Goal: Transaction & Acquisition: Purchase product/service

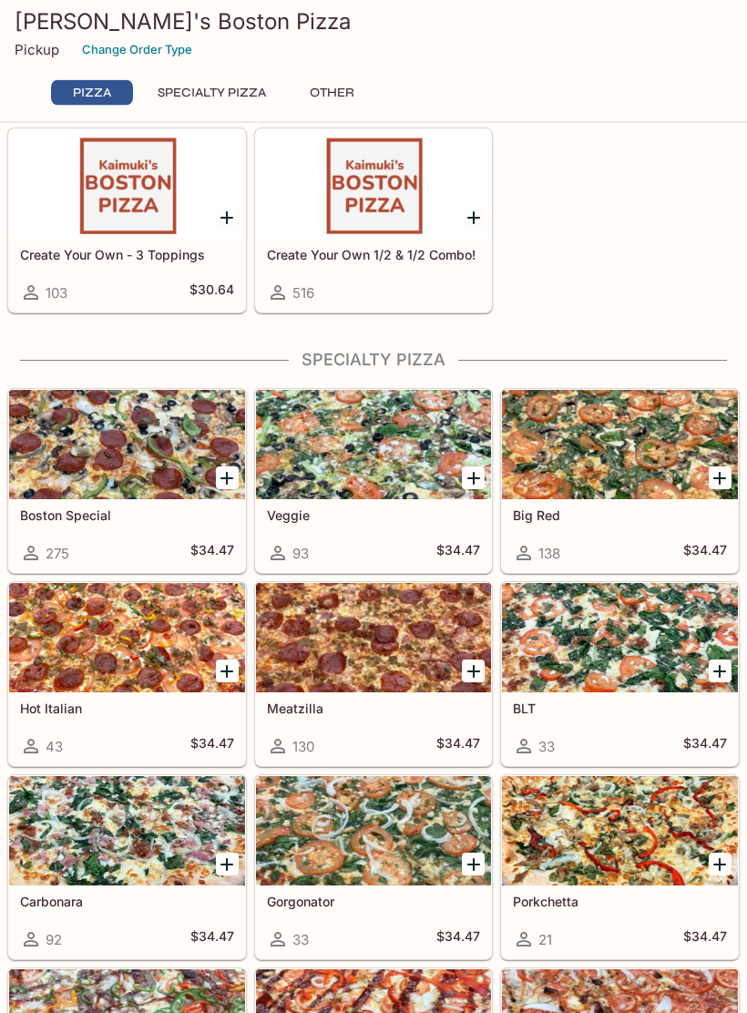
scroll to position [644, 0]
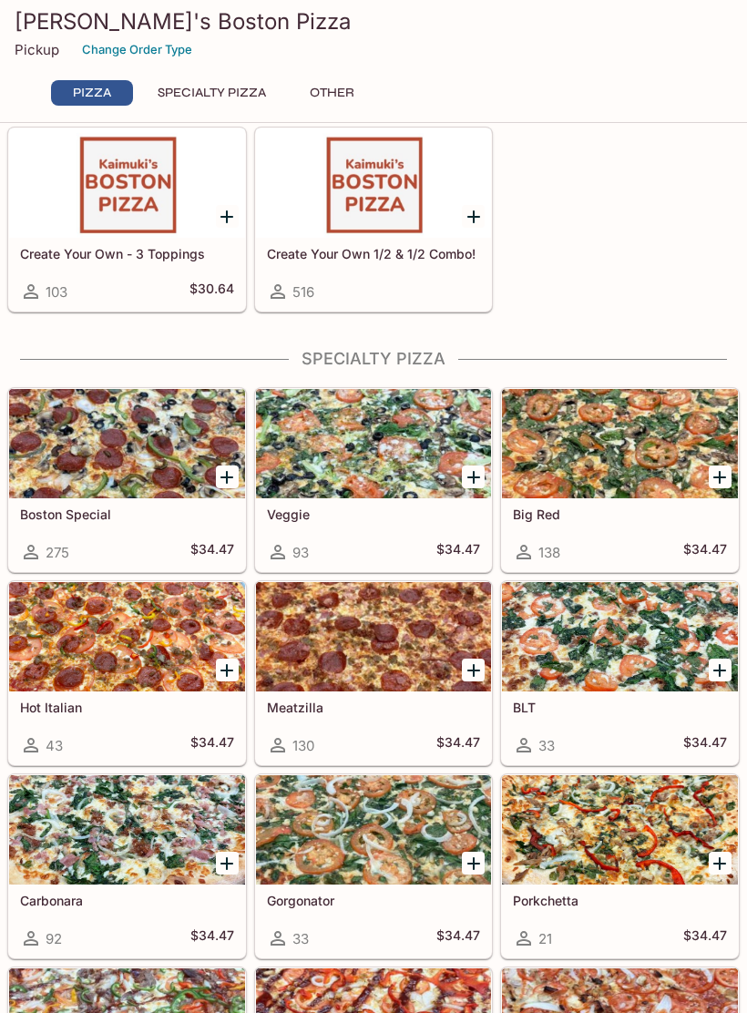
click at [93, 456] on div at bounding box center [127, 443] width 236 height 109
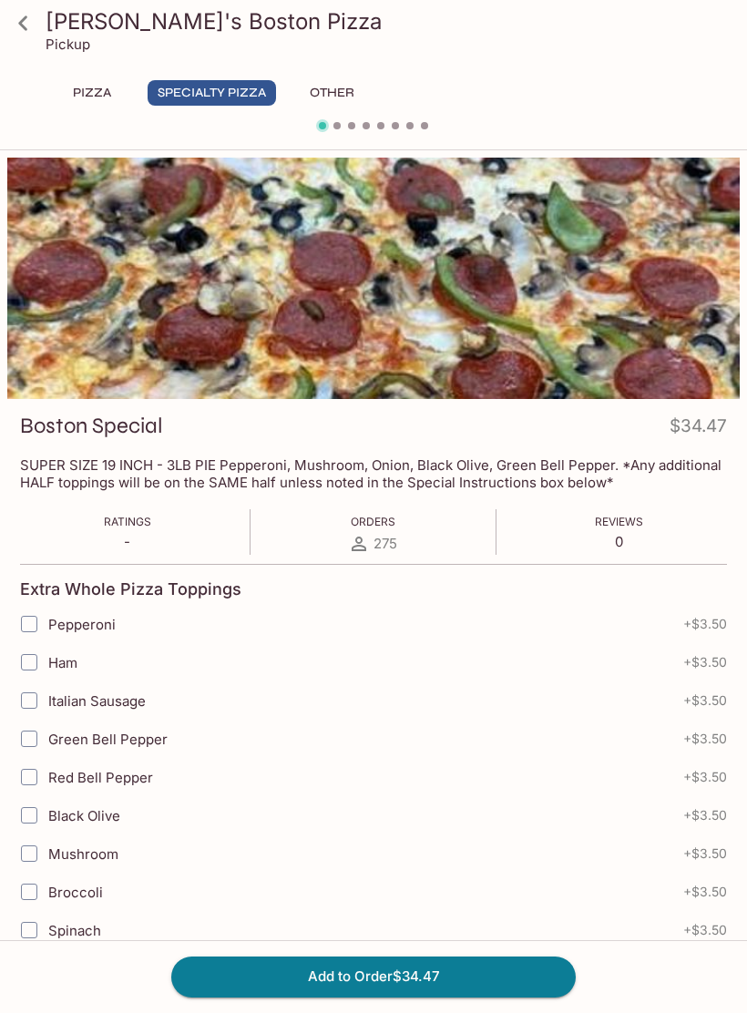
click at [23, 24] on icon at bounding box center [23, 23] width 32 height 32
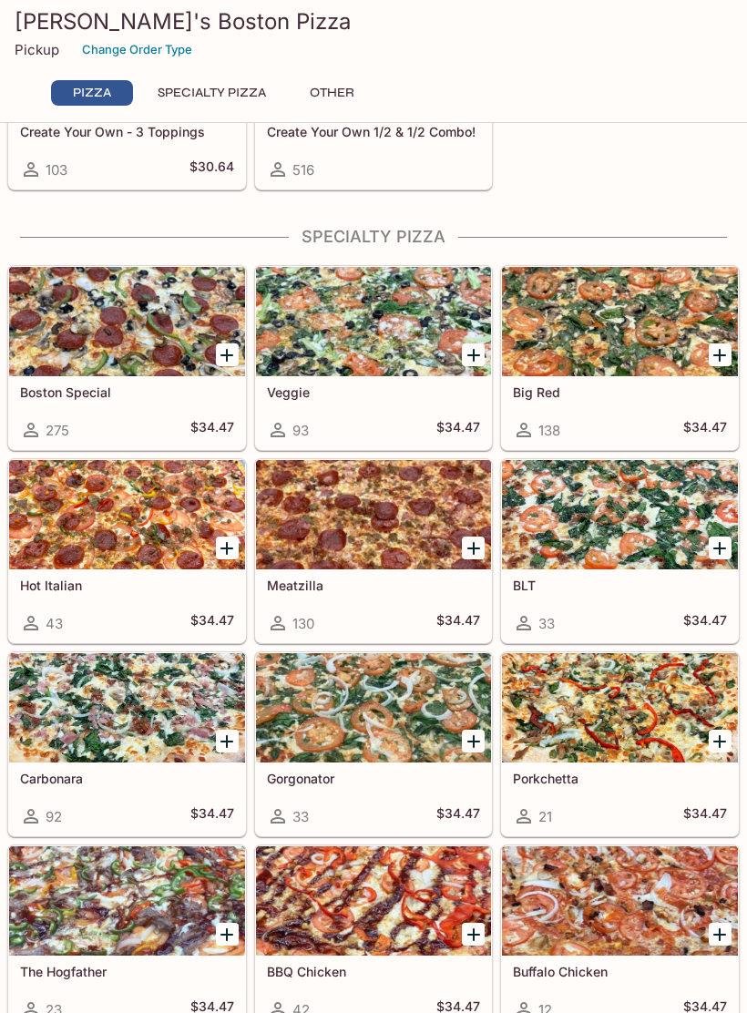
scroll to position [795, 0]
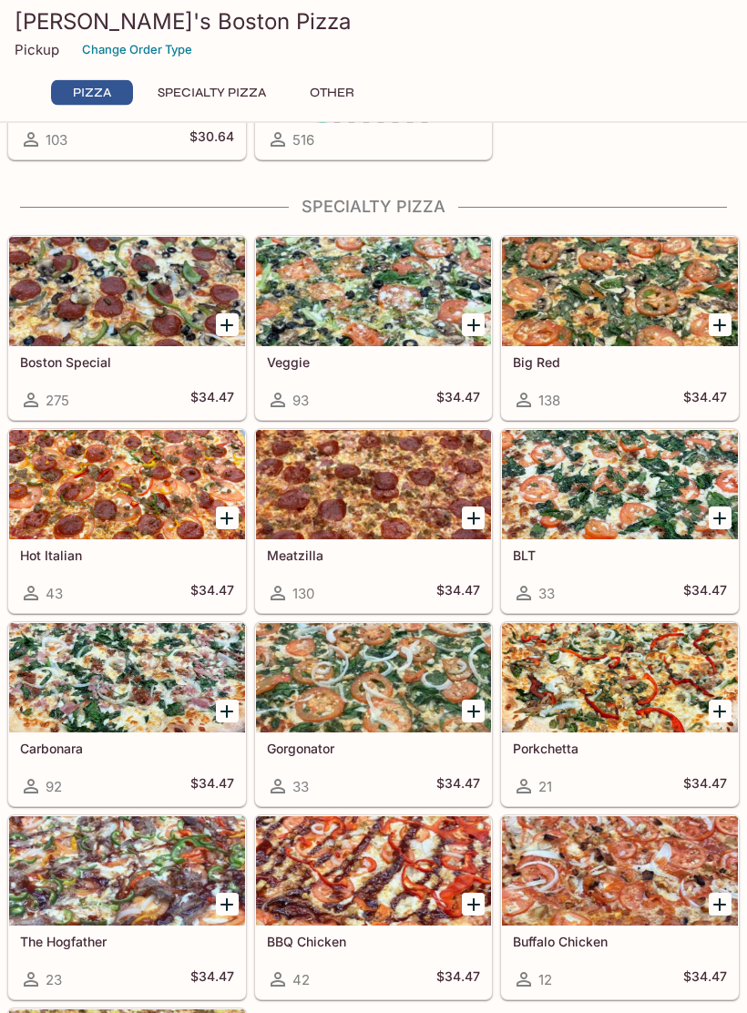
click at [23, 156] on div "Create Your Own - 3 Toppings 103 $30.64" at bounding box center [127, 123] width 236 height 73
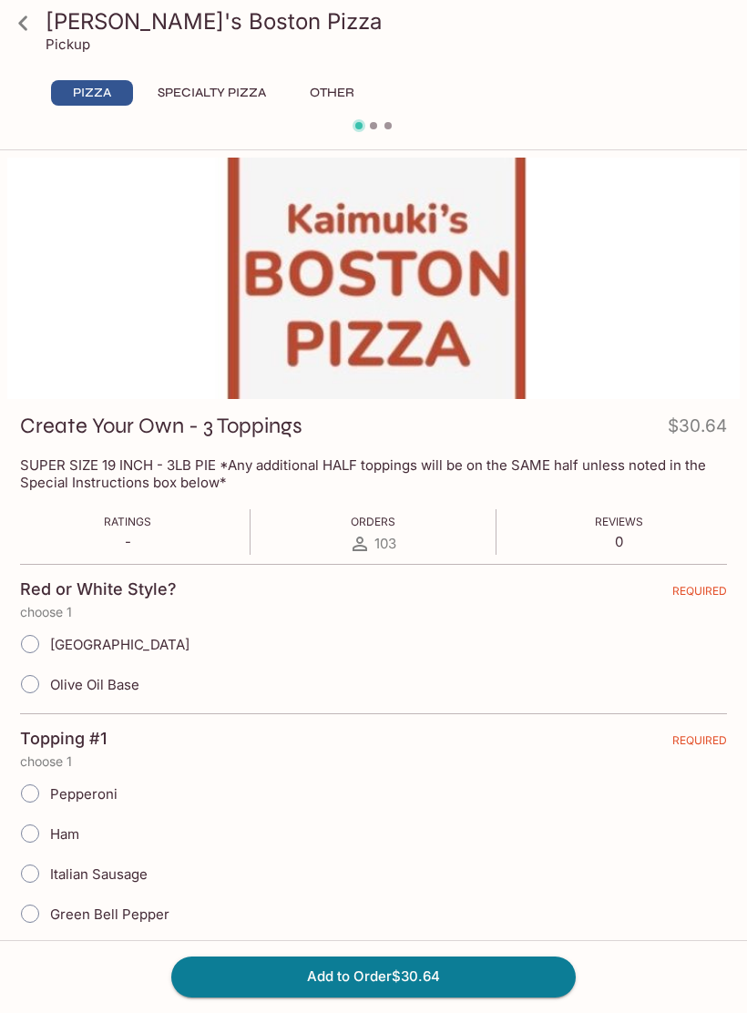
click at [38, 35] on icon at bounding box center [23, 23] width 32 height 32
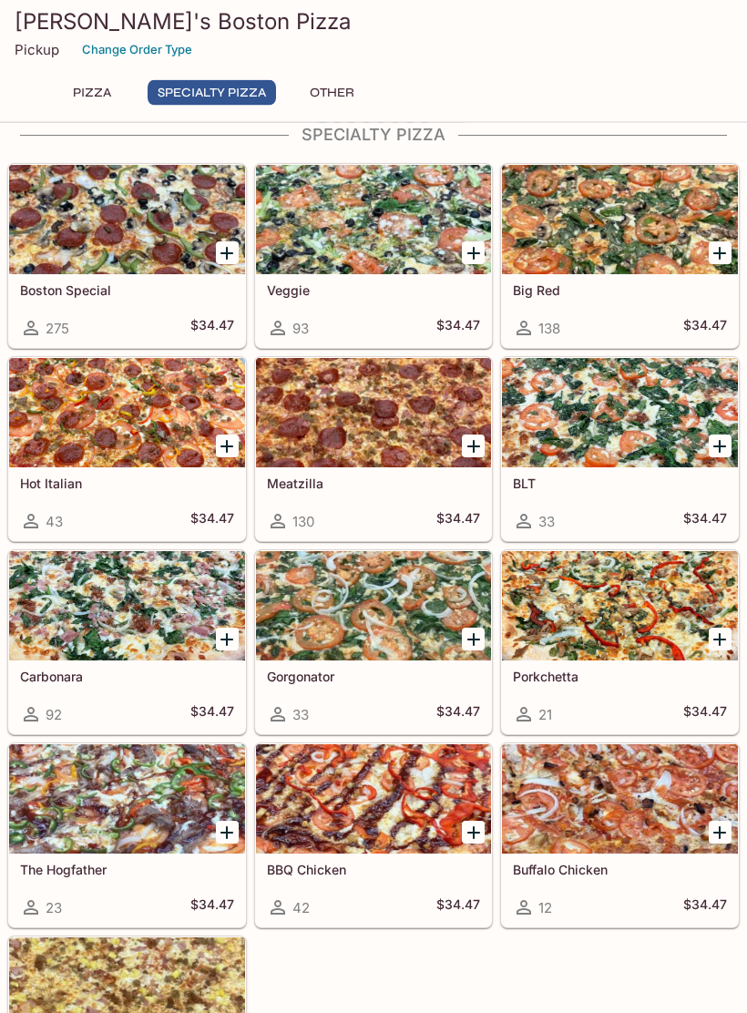
scroll to position [868, 0]
click at [316, 570] on div at bounding box center [374, 605] width 236 height 109
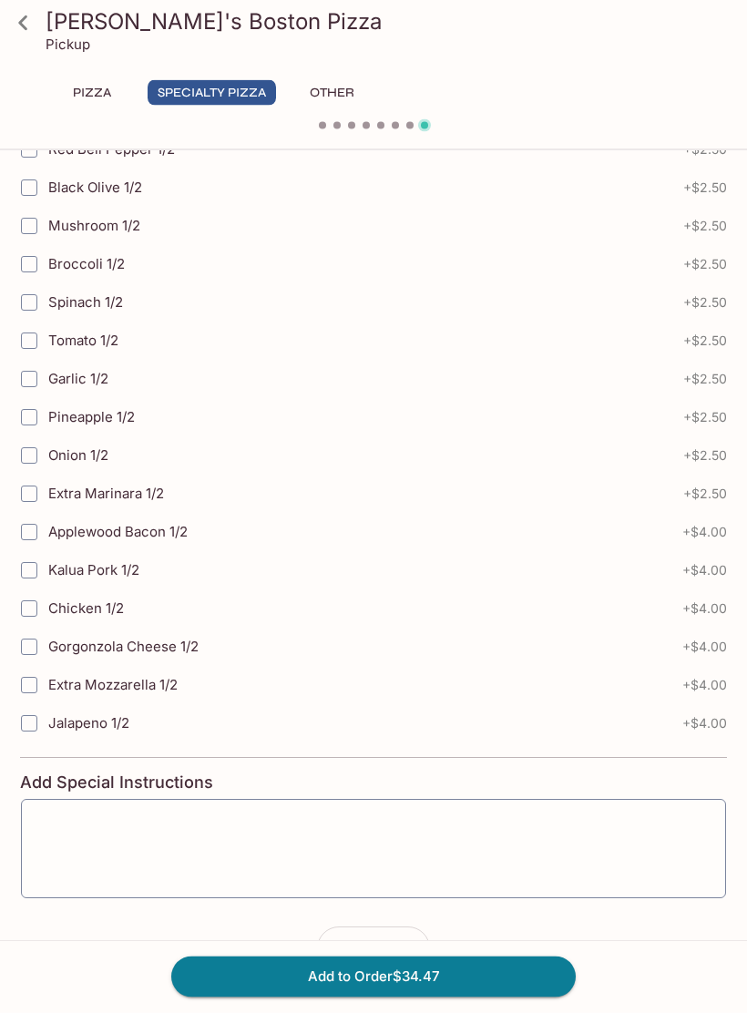
scroll to position [1477, 0]
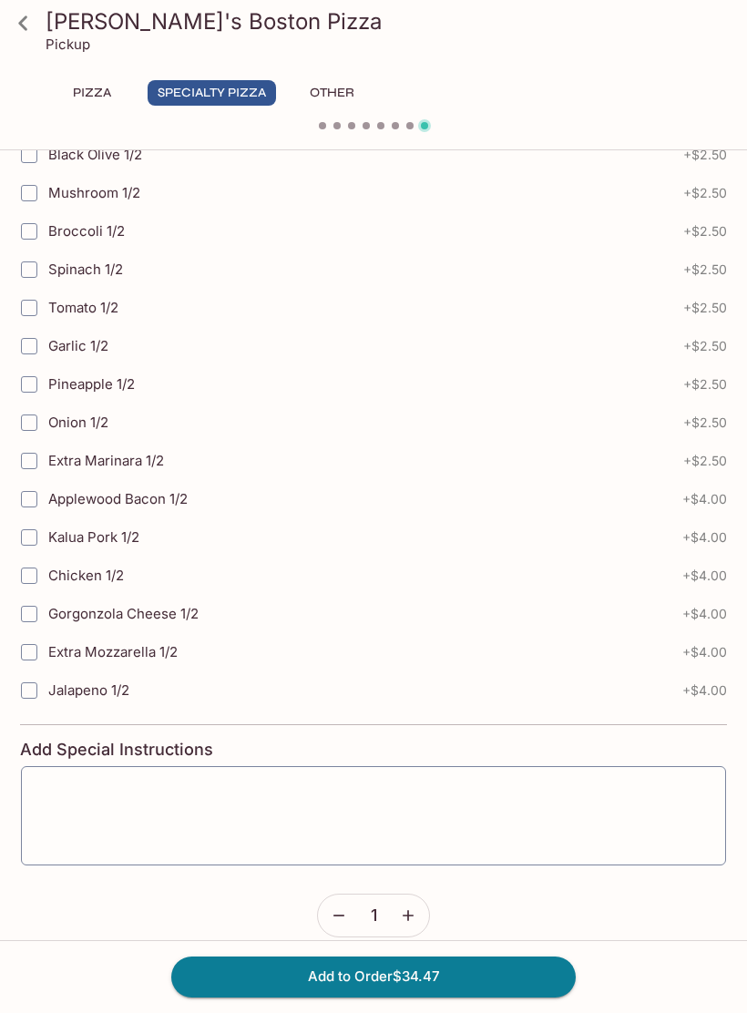
click at [26, 15] on icon at bounding box center [23, 23] width 32 height 32
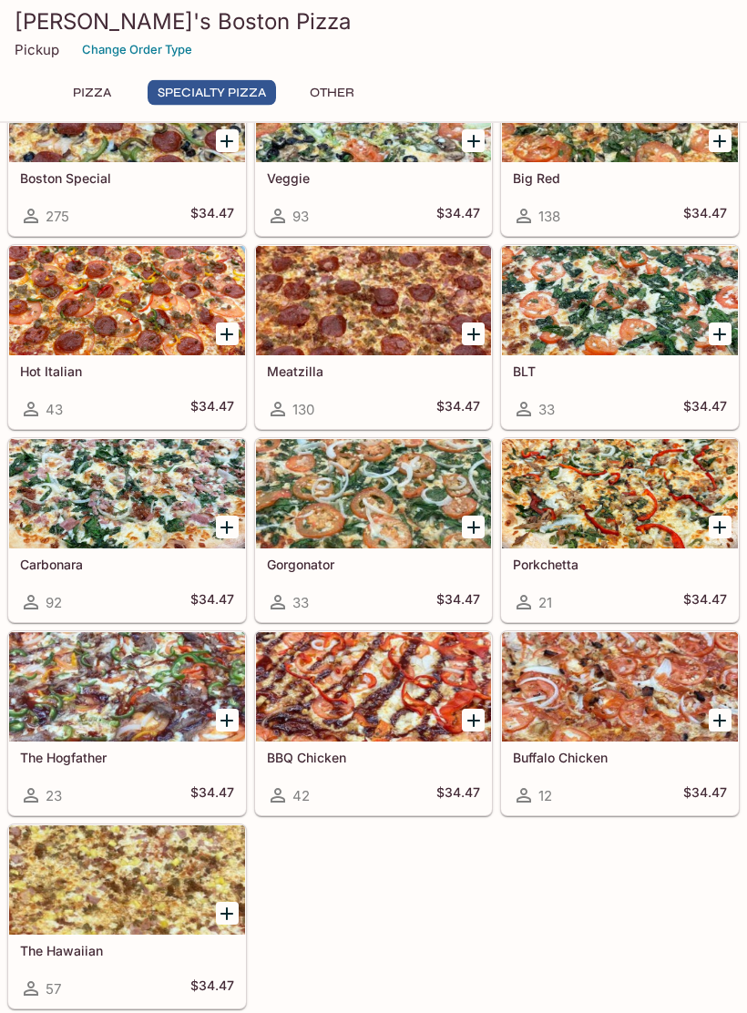
scroll to position [991, 0]
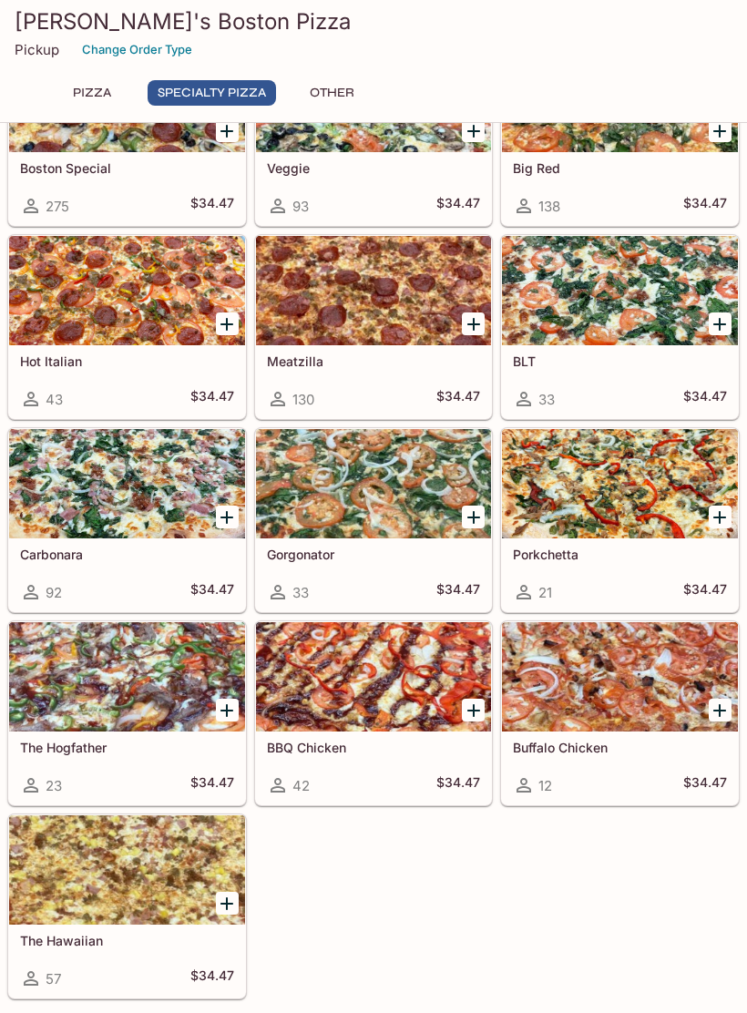
click at [628, 485] on div at bounding box center [620, 483] width 236 height 109
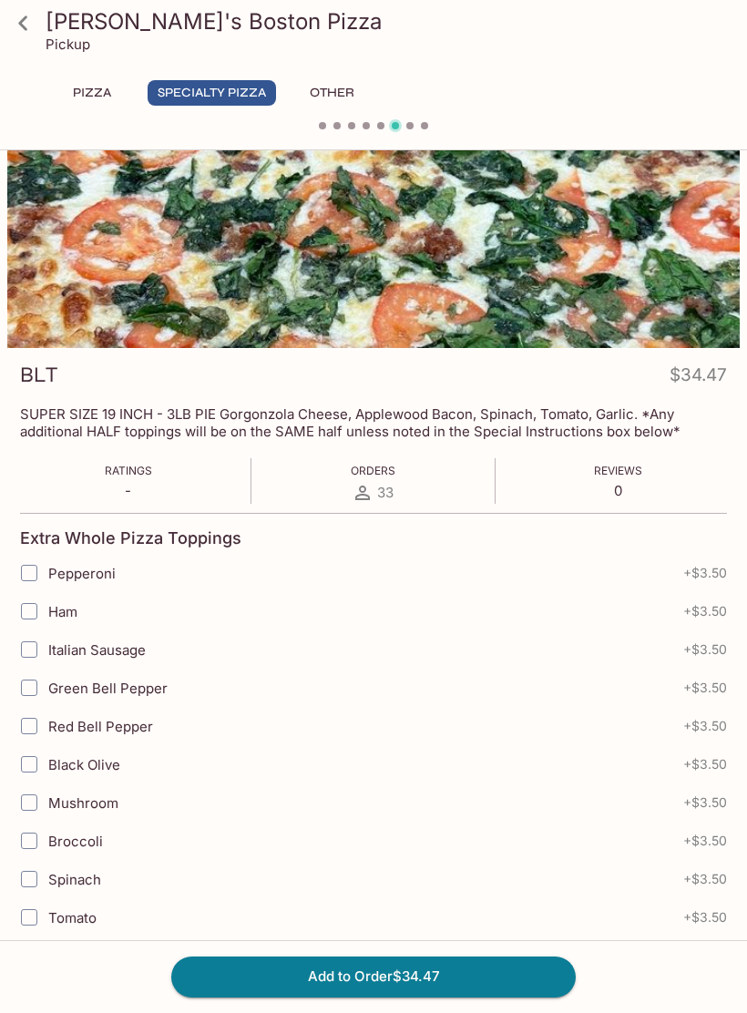
scroll to position [33, 0]
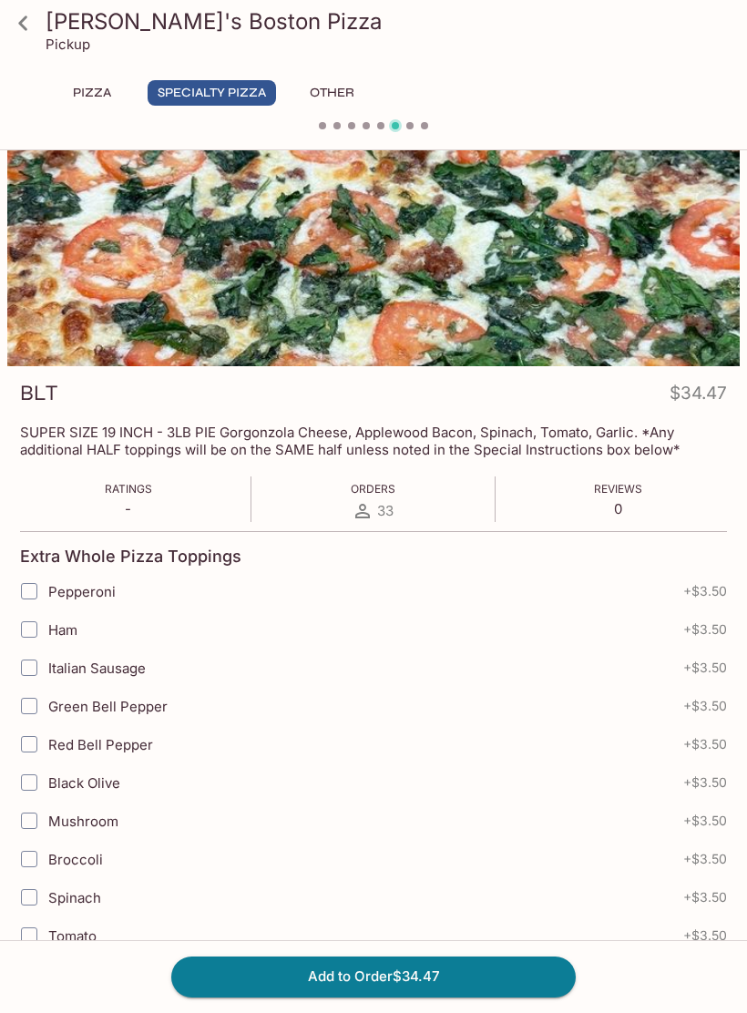
click at [26, 22] on icon at bounding box center [23, 23] width 32 height 32
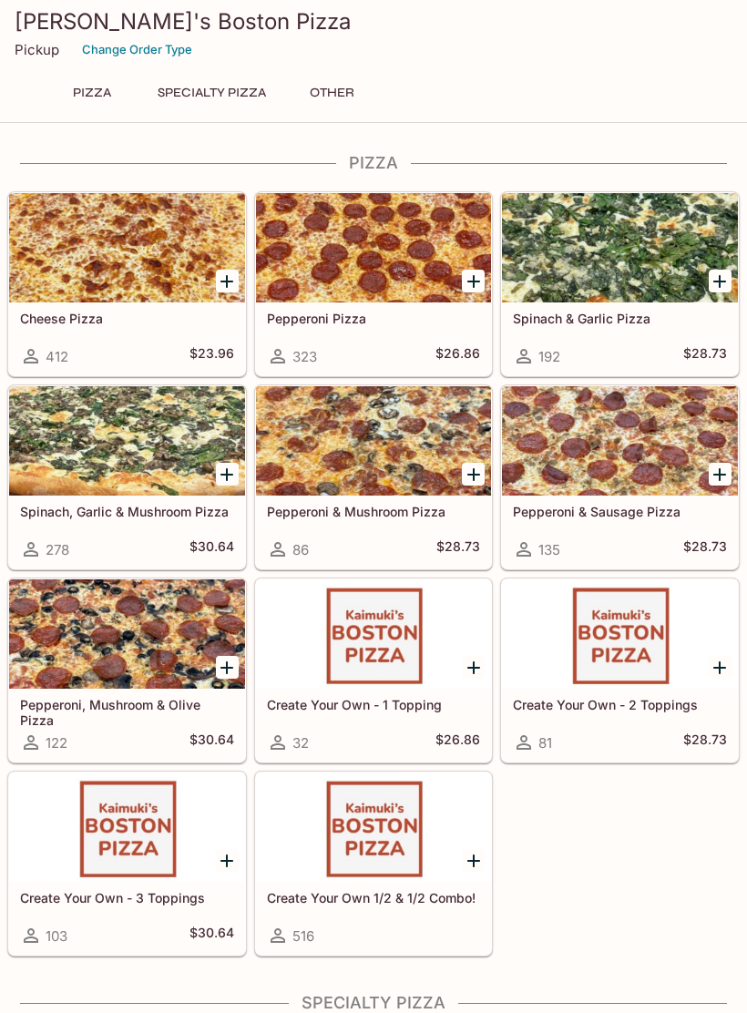
click at [163, 456] on div at bounding box center [127, 440] width 236 height 109
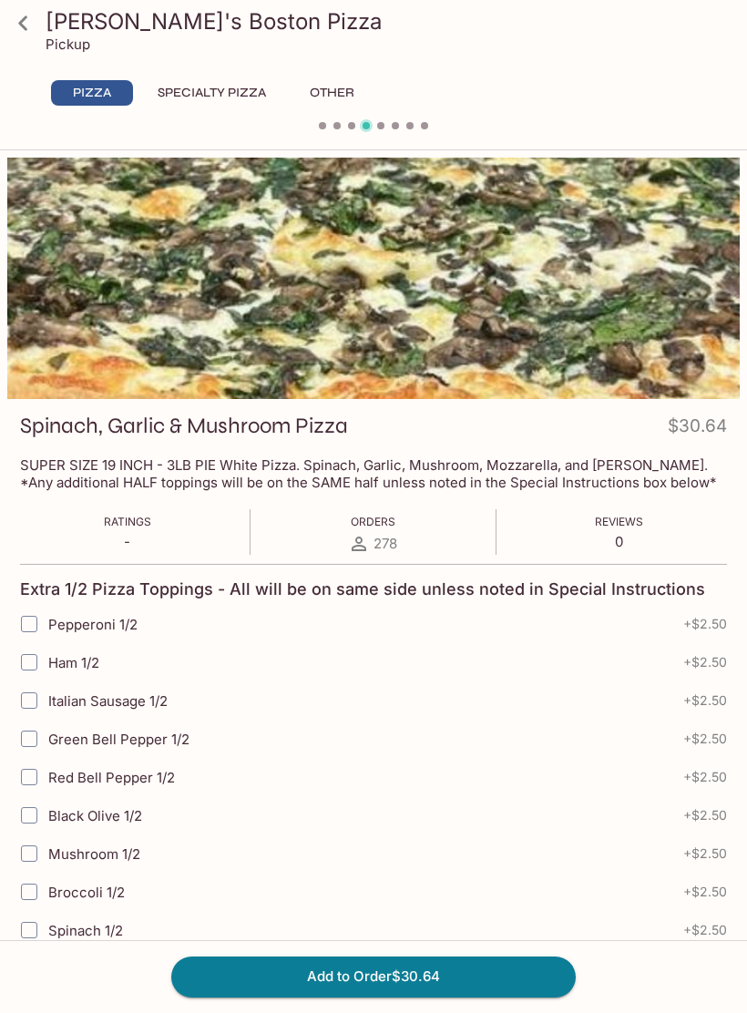
click at [631, 278] on div at bounding box center [373, 278] width 733 height 241
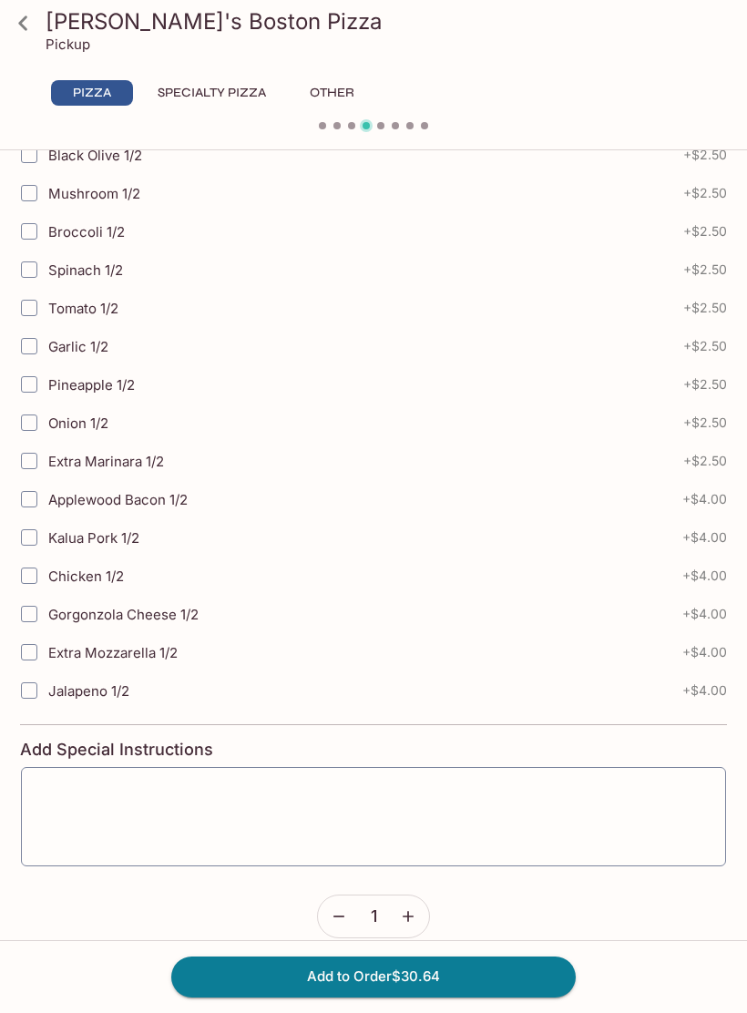
scroll to position [662, 0]
click at [27, 30] on icon at bounding box center [23, 23] width 32 height 32
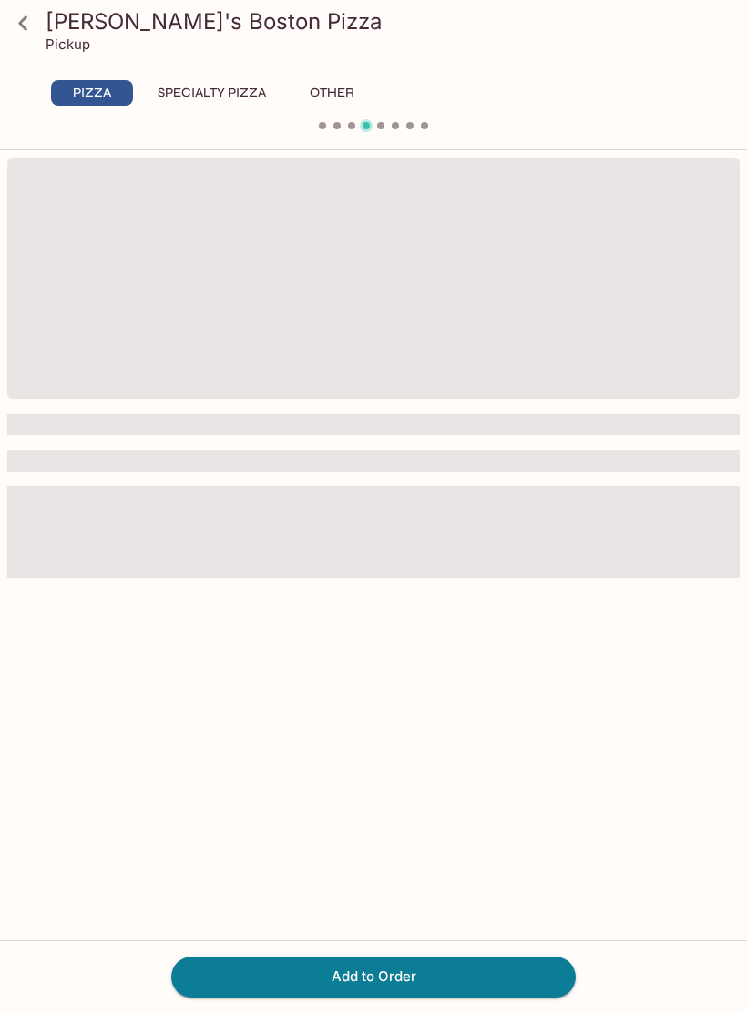
scroll to position [158, 0]
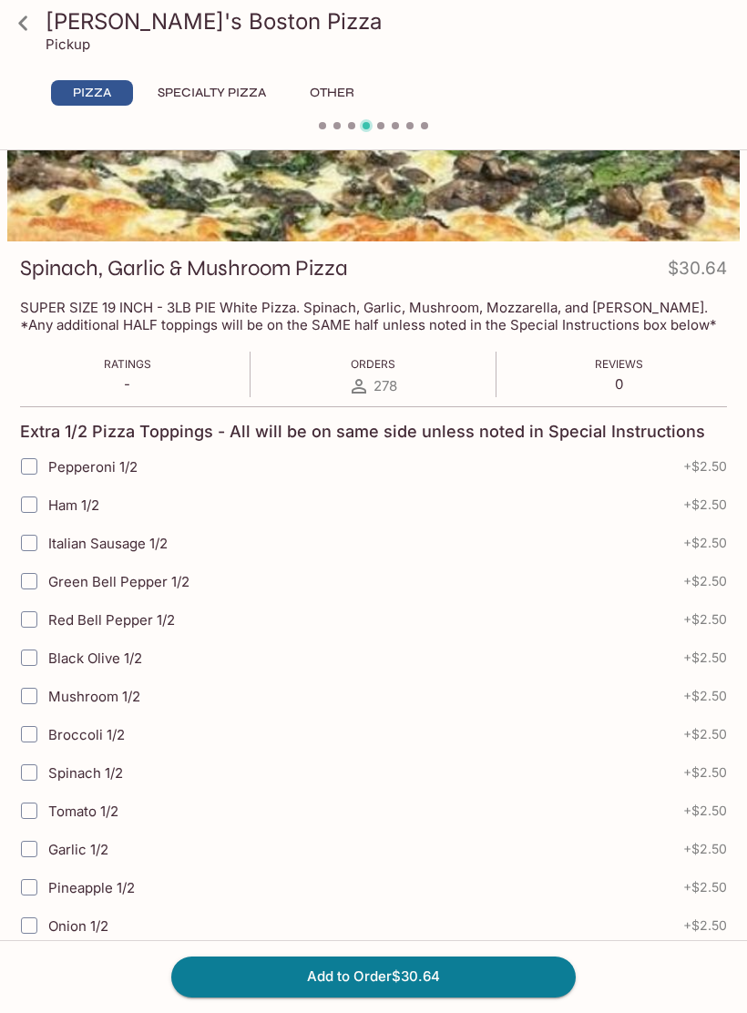
click at [31, 32] on icon at bounding box center [23, 23] width 32 height 32
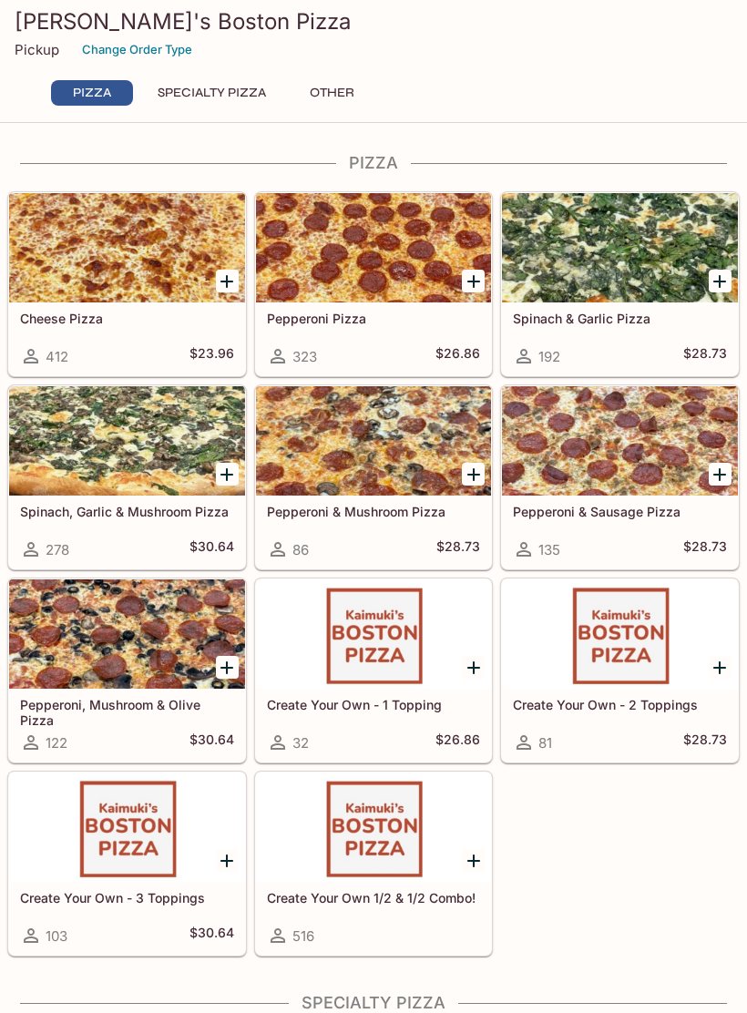
click at [169, 444] on div at bounding box center [127, 440] width 236 height 109
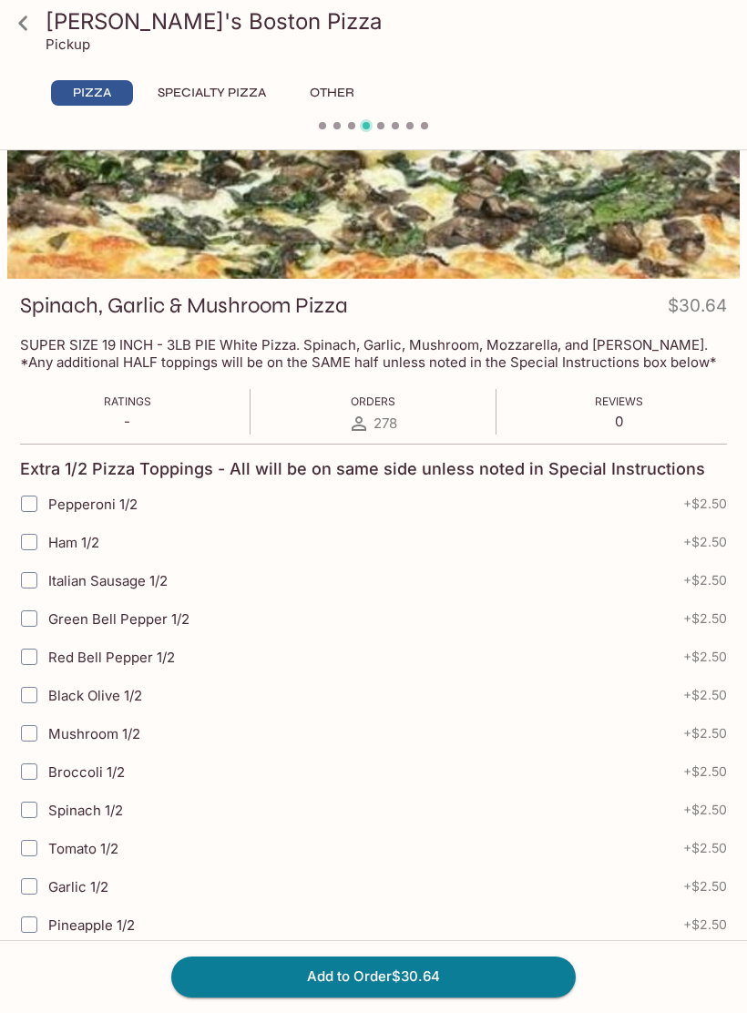
scroll to position [141, 0]
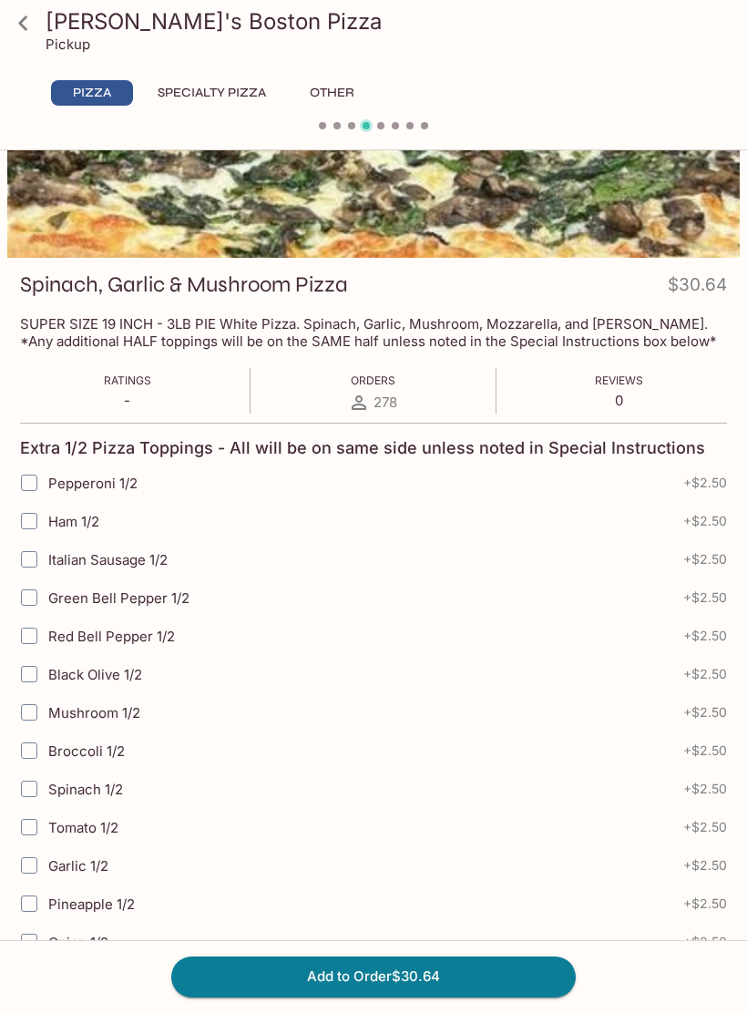
click at [24, 26] on icon at bounding box center [22, 22] width 9 height 15
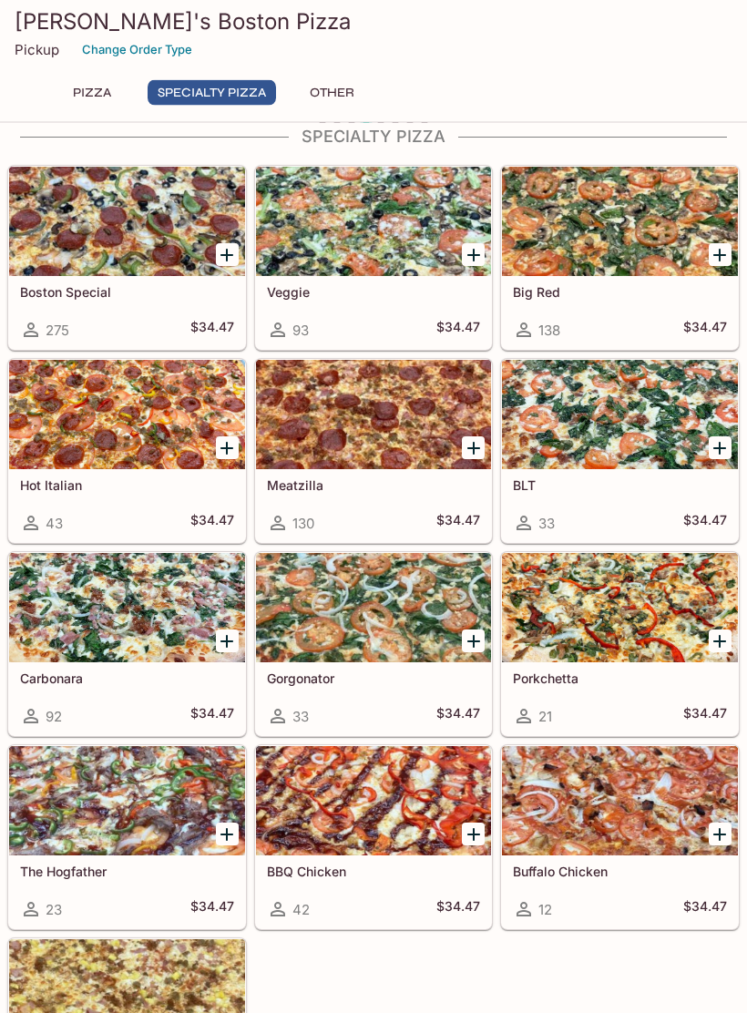
scroll to position [867, 0]
click at [66, 221] on div at bounding box center [127, 221] width 236 height 109
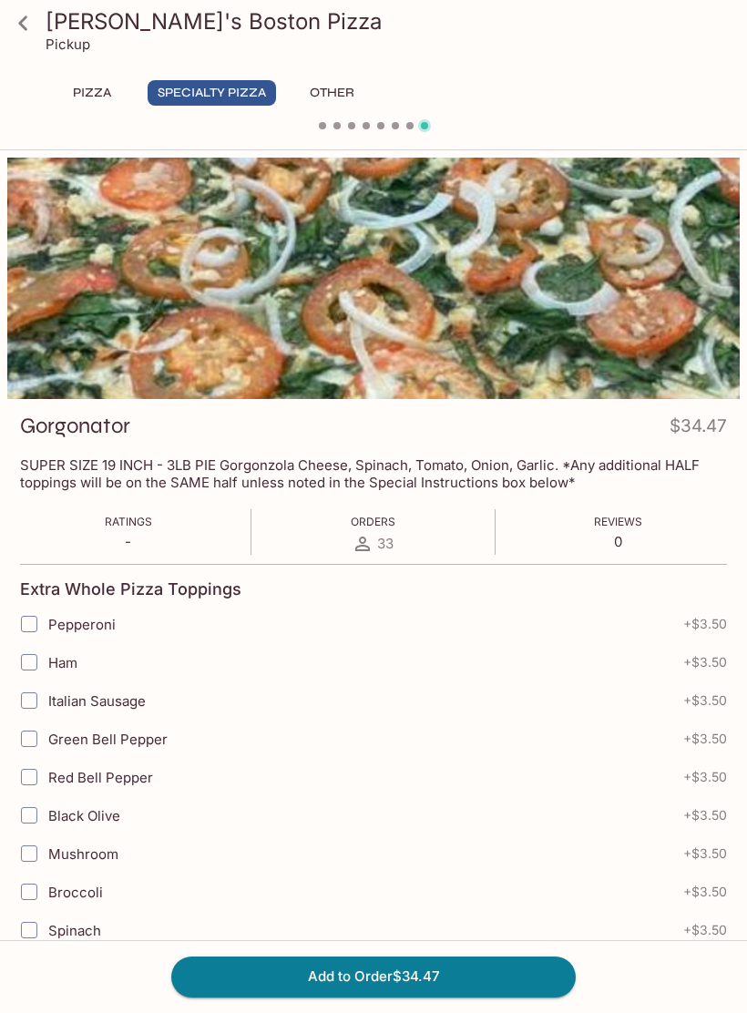
click at [30, 24] on icon at bounding box center [23, 23] width 32 height 32
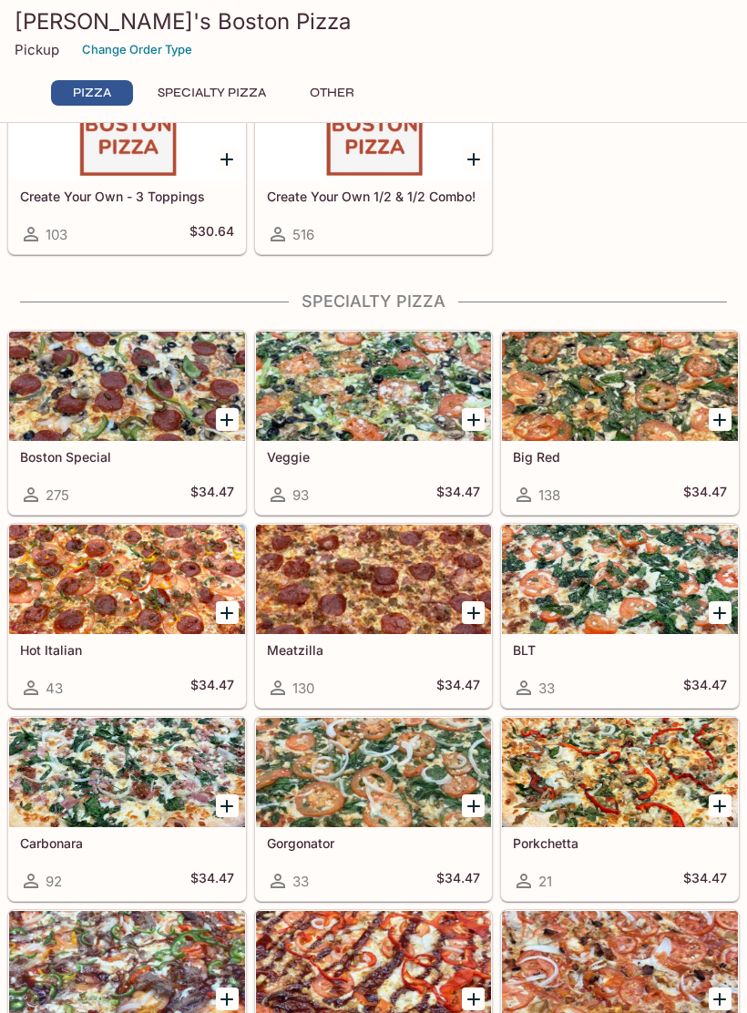
scroll to position [688, 0]
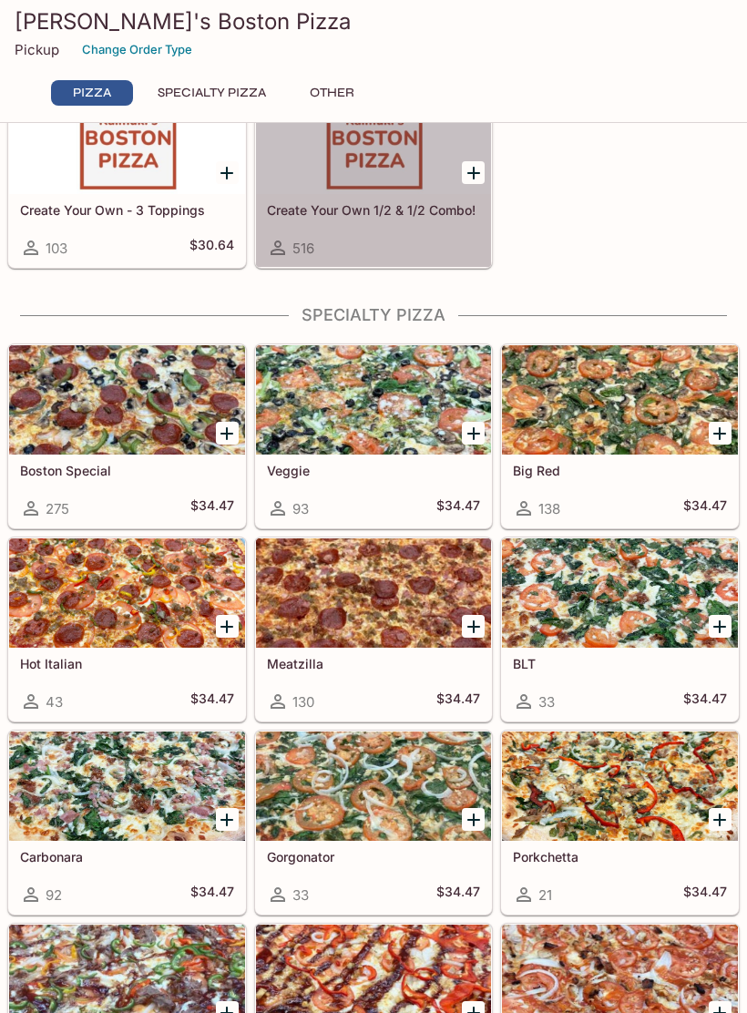
click at [302, 200] on div "Create Your Own 1/2 & 1/2 Combo! 516" at bounding box center [374, 230] width 236 height 73
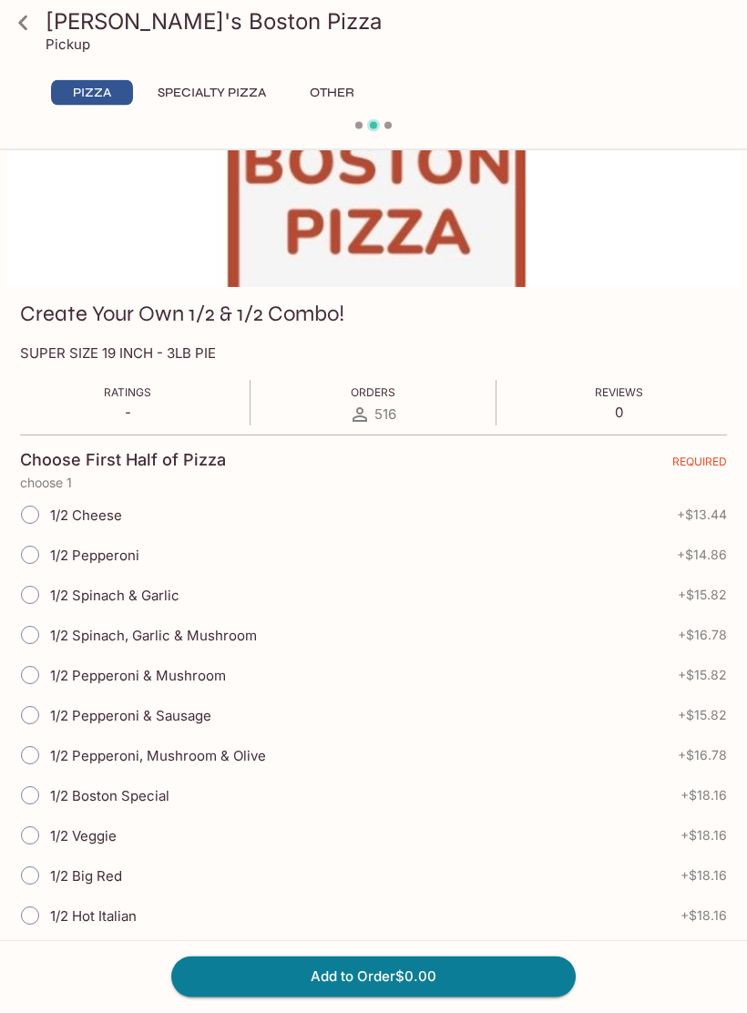
scroll to position [111, 0]
click at [43, 25] on link at bounding box center [23, 23] width 46 height 46
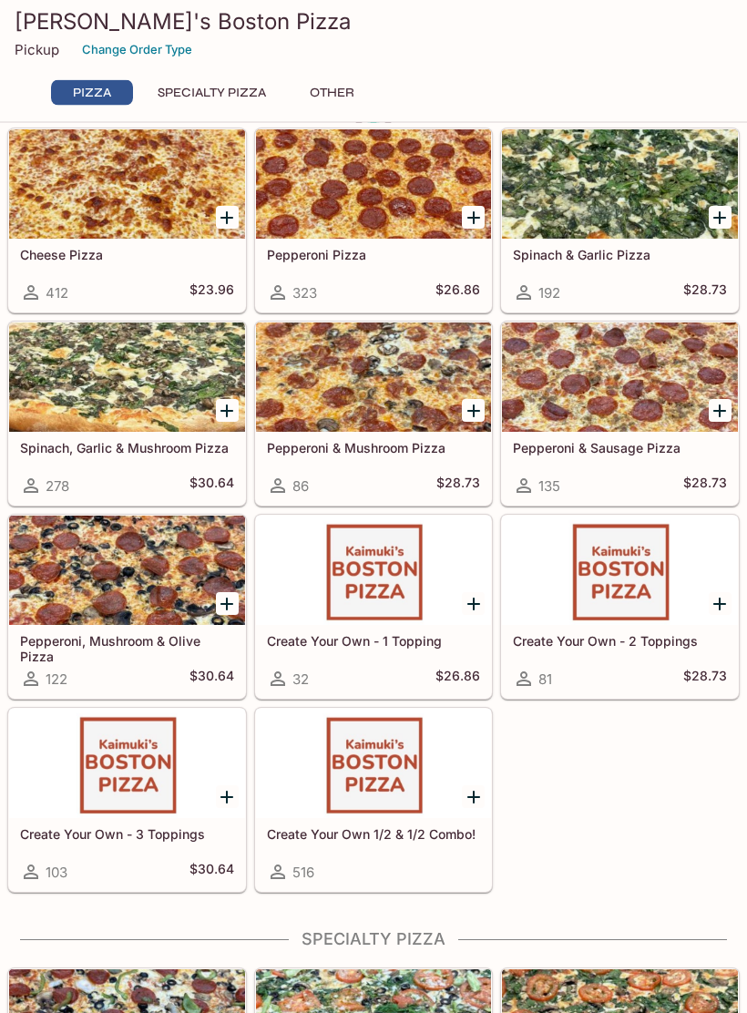
scroll to position [64, 0]
click at [13, 484] on div "Spinach, Garlic & Mushroom Pizza 278 $30.64" at bounding box center [127, 468] width 236 height 73
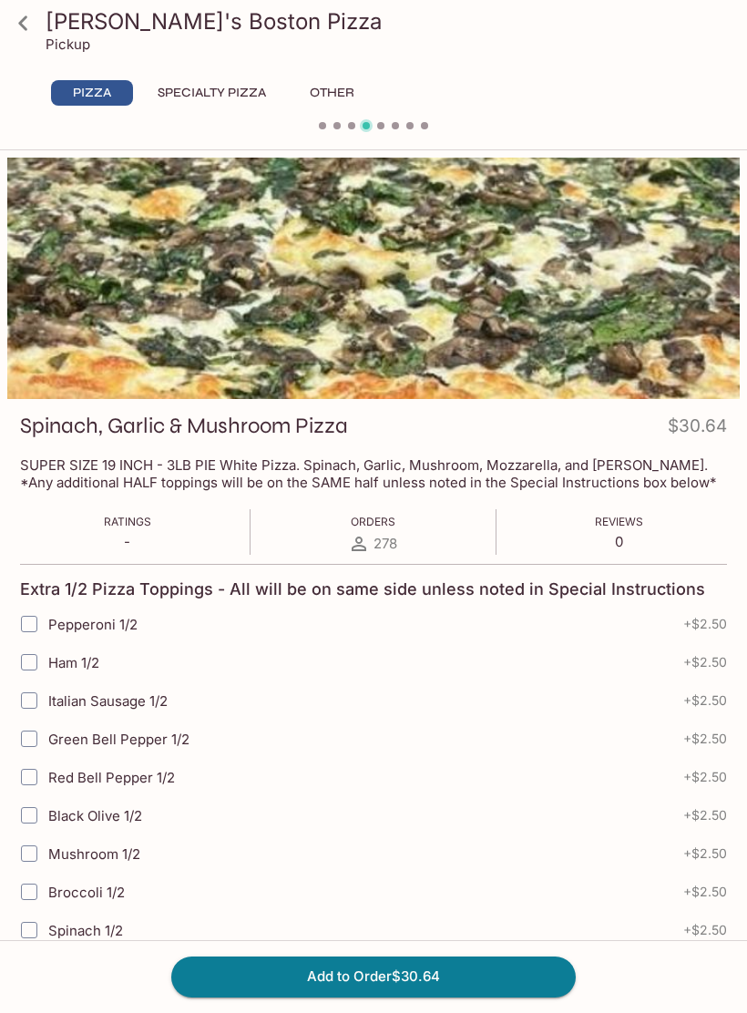
click at [36, 29] on icon at bounding box center [23, 23] width 32 height 32
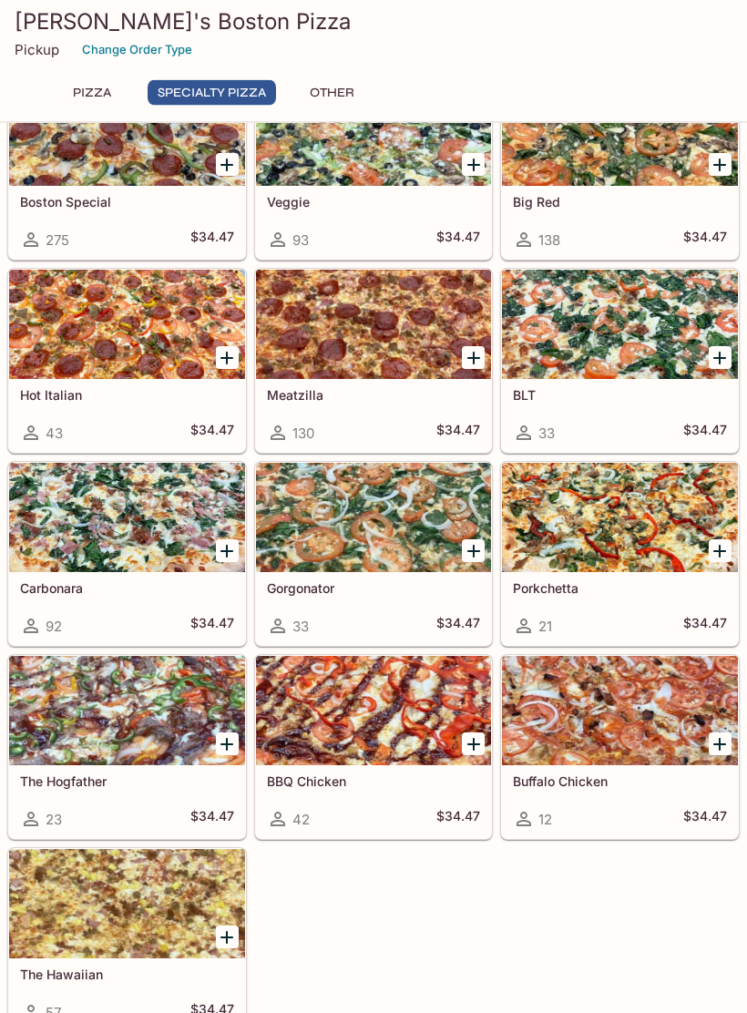
scroll to position [957, 0]
click at [78, 922] on div at bounding box center [127, 903] width 236 height 109
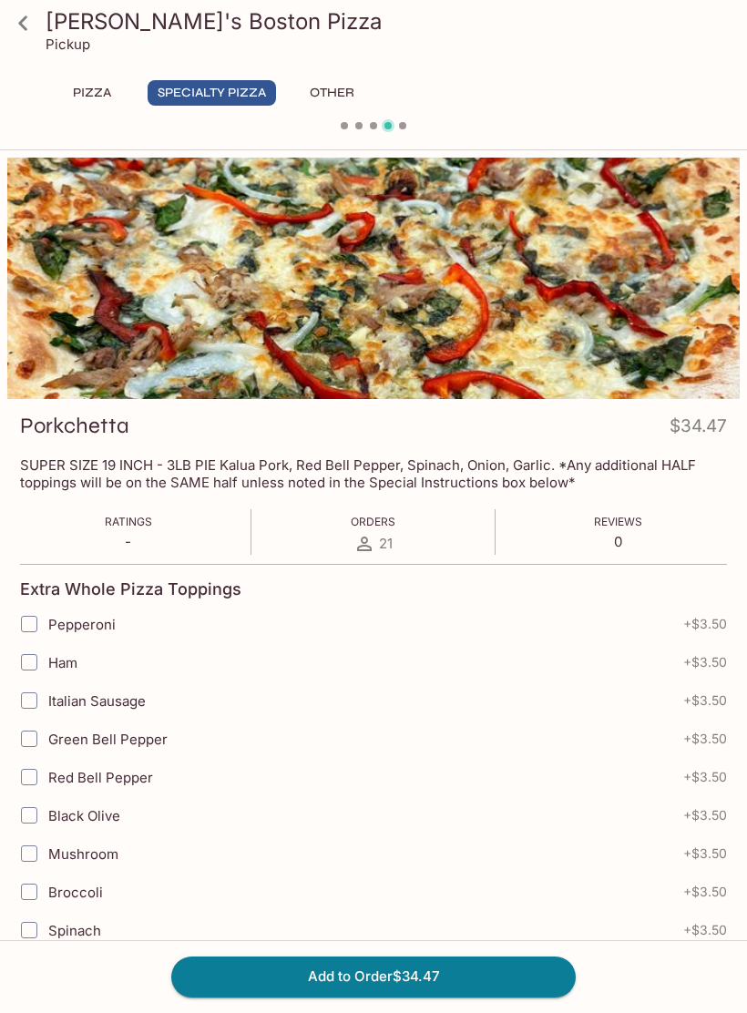
click at [23, 11] on icon at bounding box center [23, 23] width 32 height 32
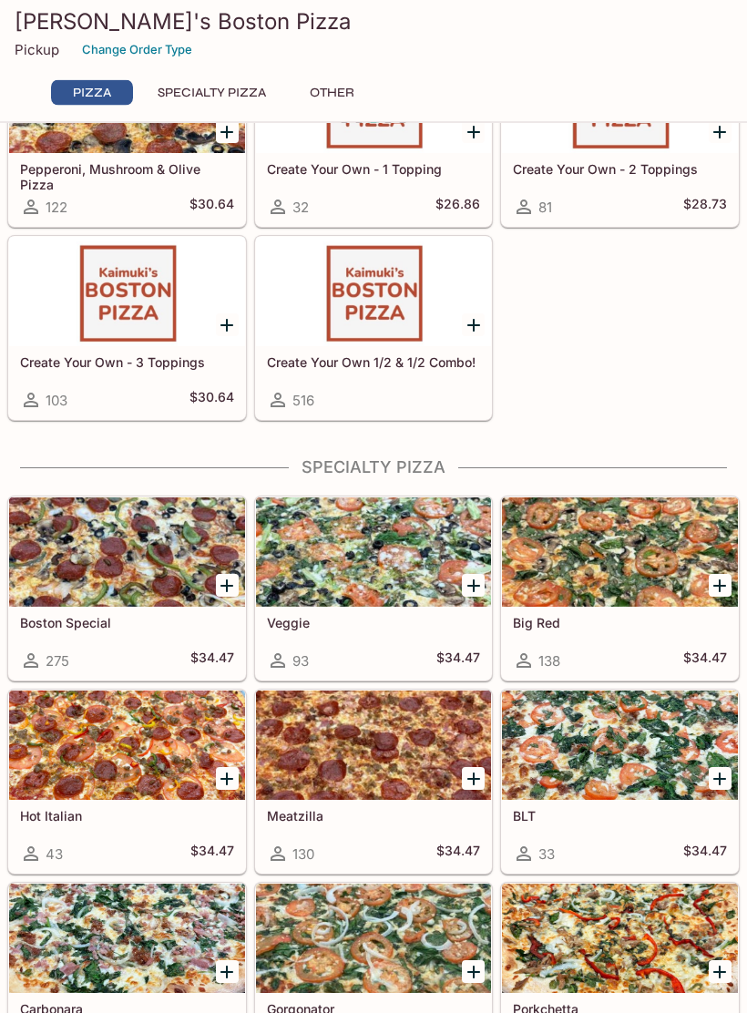
scroll to position [536, 0]
click at [312, 319] on div at bounding box center [374, 291] width 236 height 109
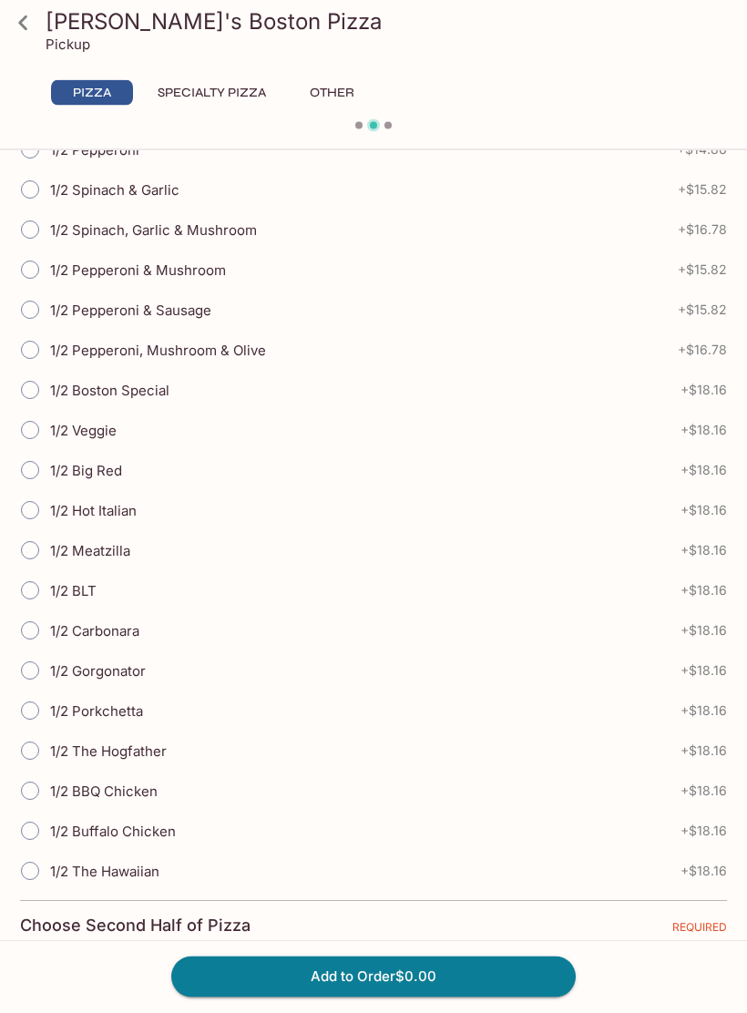
scroll to position [518, 0]
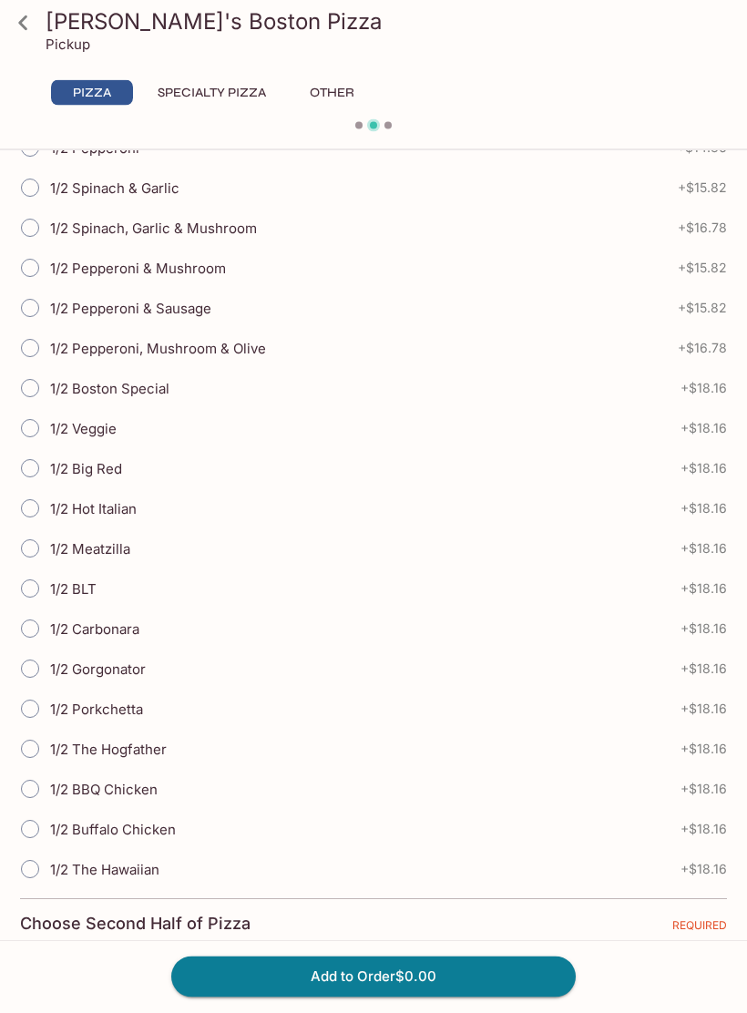
click at [33, 233] on input "1/2 Spinach, Garlic & Mushroom" at bounding box center [30, 229] width 38 height 38
radio input "true"
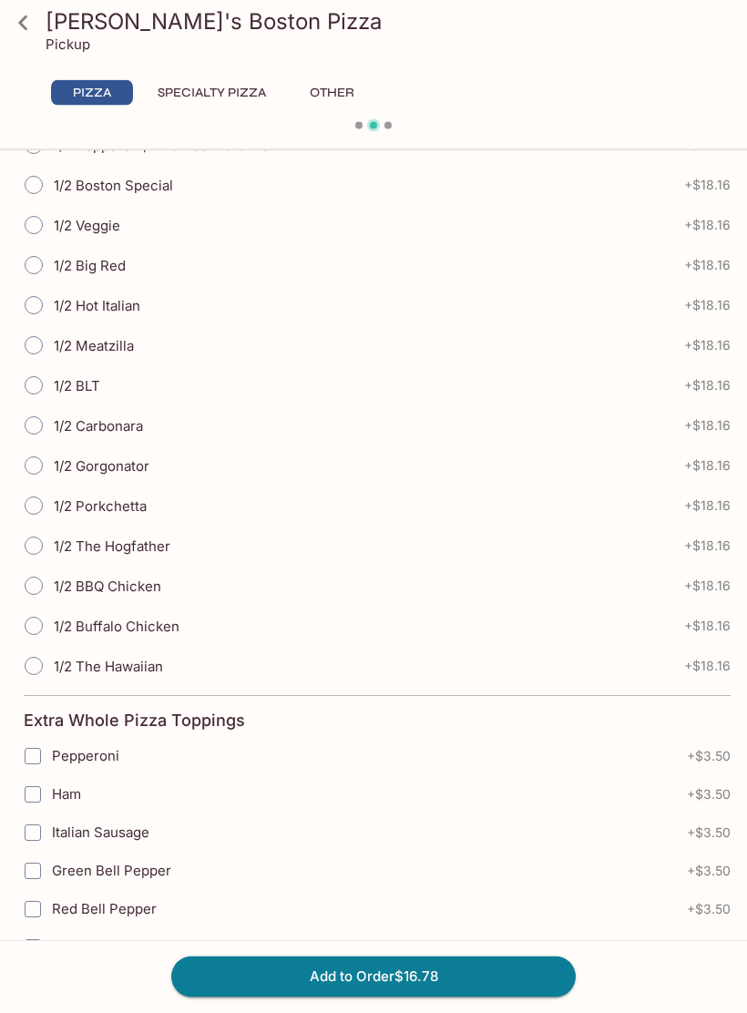
scroll to position [1594, 0]
click at [40, 512] on input "1/2 Porkchetta" at bounding box center [34, 506] width 38 height 38
radio input "true"
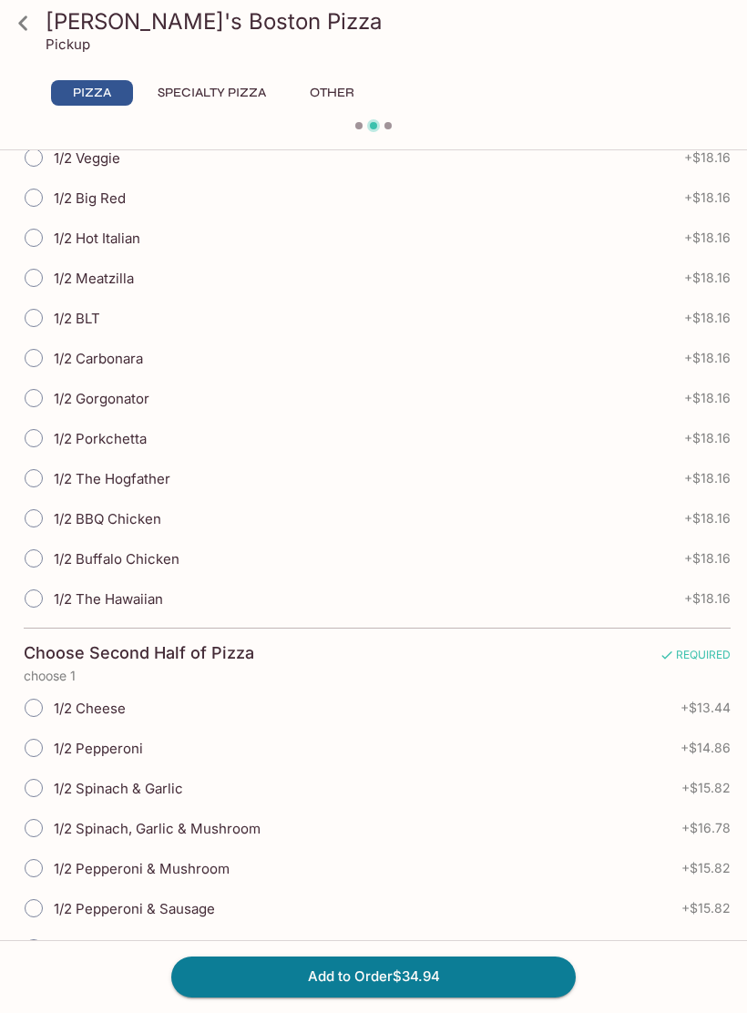
scroll to position [777, 0]
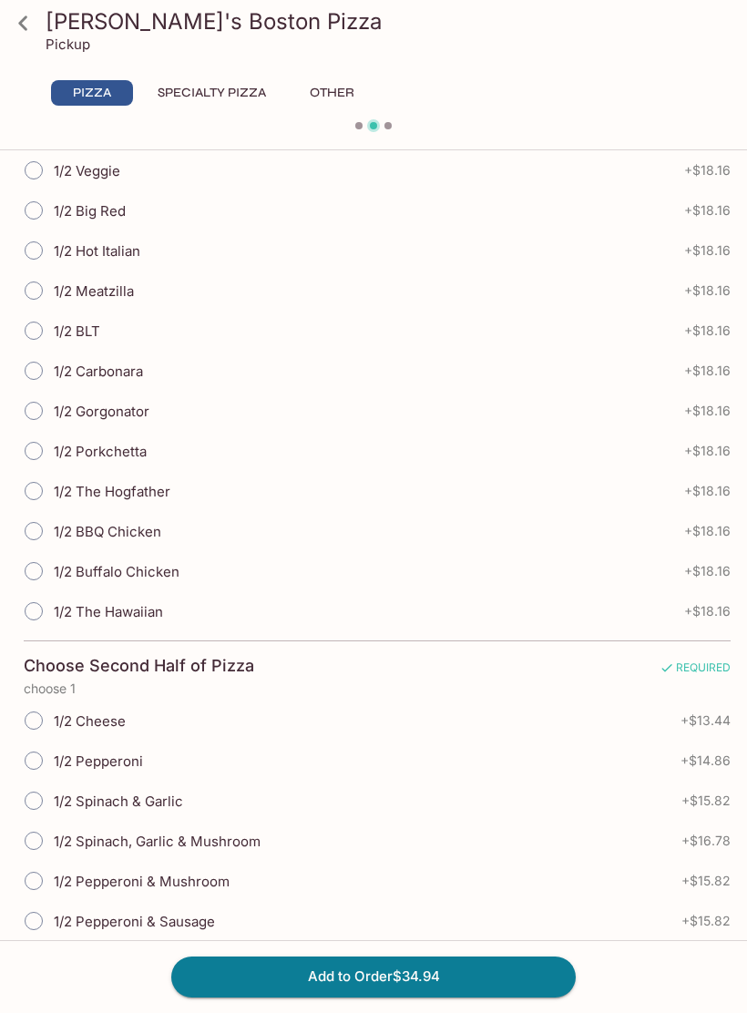
click at [33, 31] on icon at bounding box center [23, 23] width 32 height 32
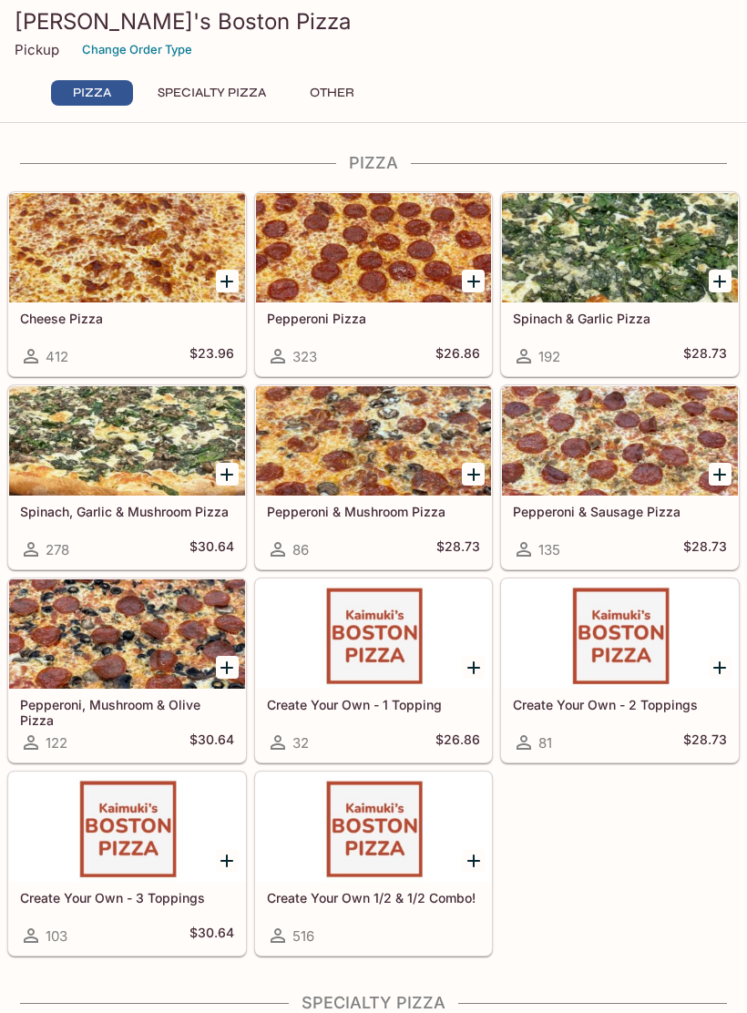
click at [97, 449] on div at bounding box center [127, 440] width 236 height 109
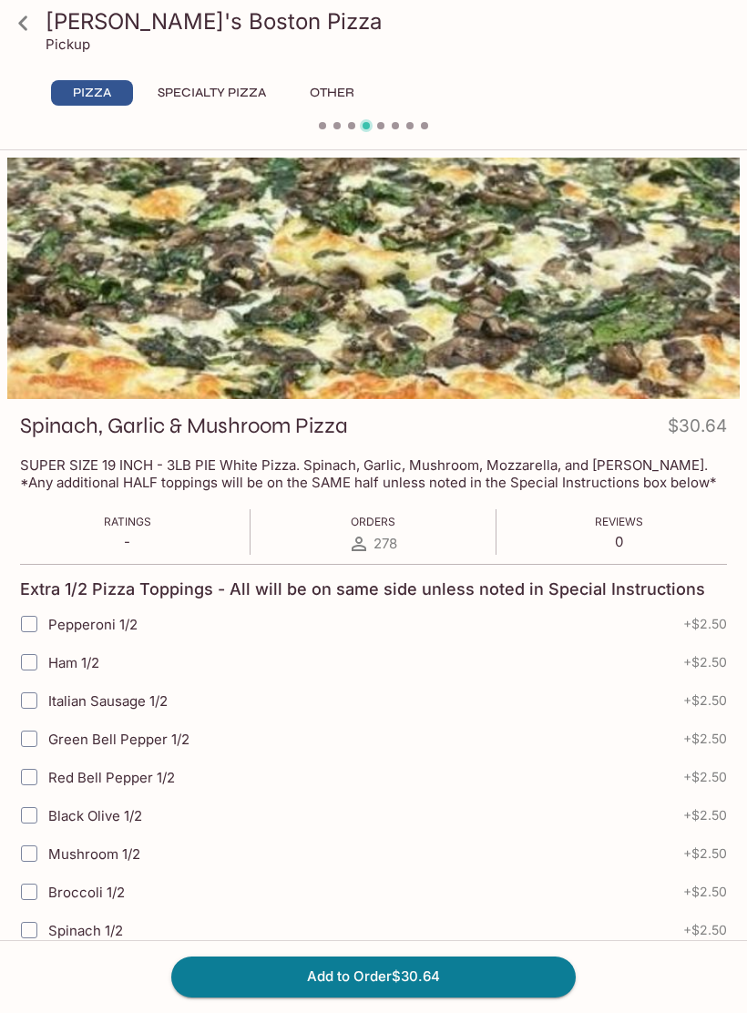
click at [36, 29] on icon at bounding box center [23, 23] width 32 height 32
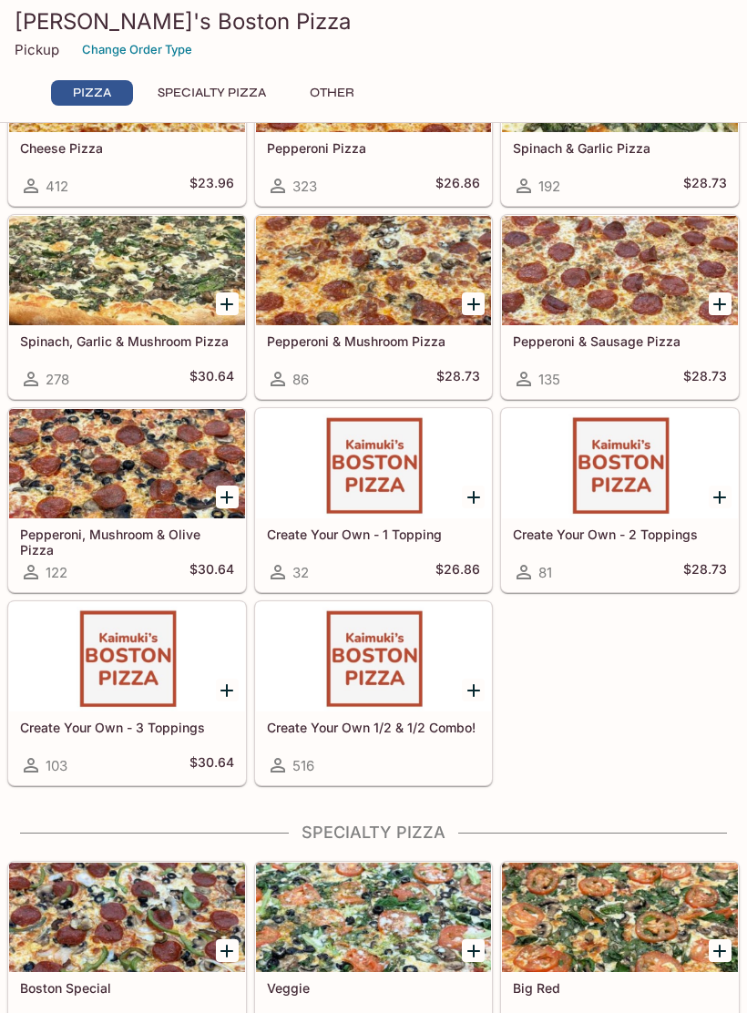
scroll to position [182, 0]
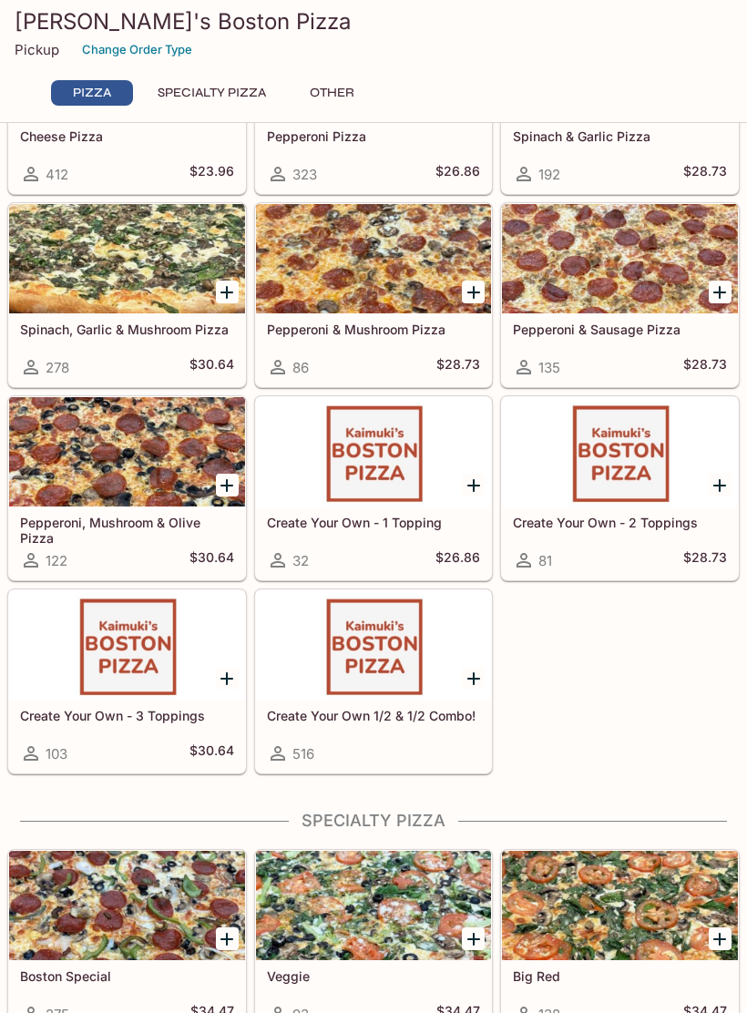
click at [340, 710] on h5 "Create Your Own 1/2 & 1/2 Combo!" at bounding box center [374, 715] width 214 height 15
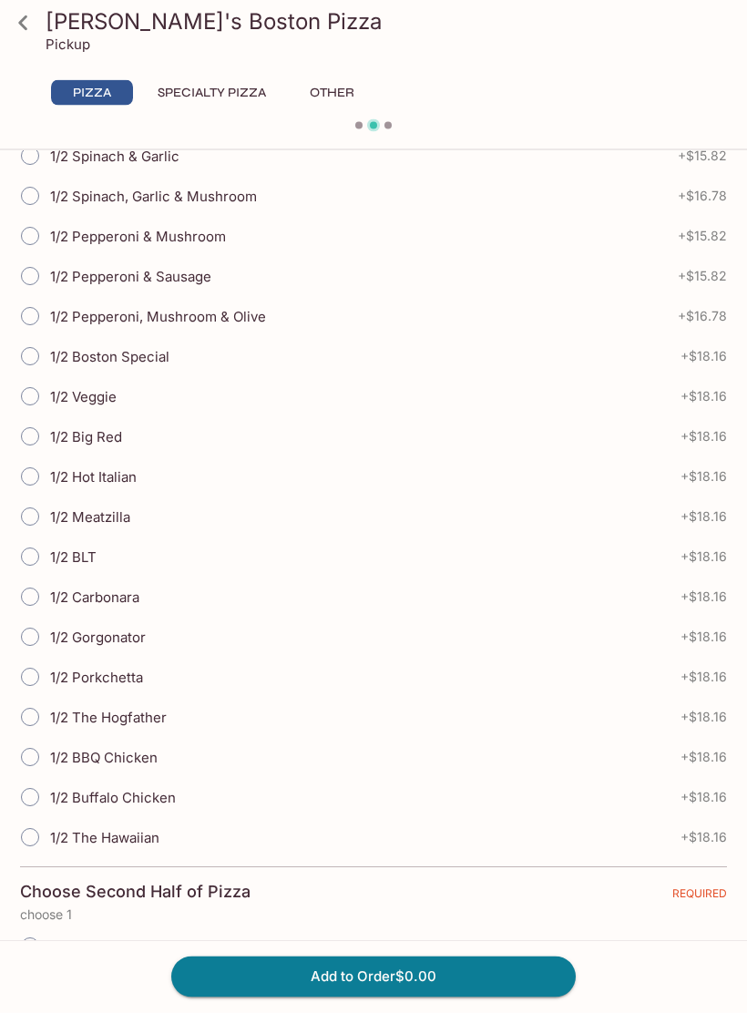
scroll to position [553, 0]
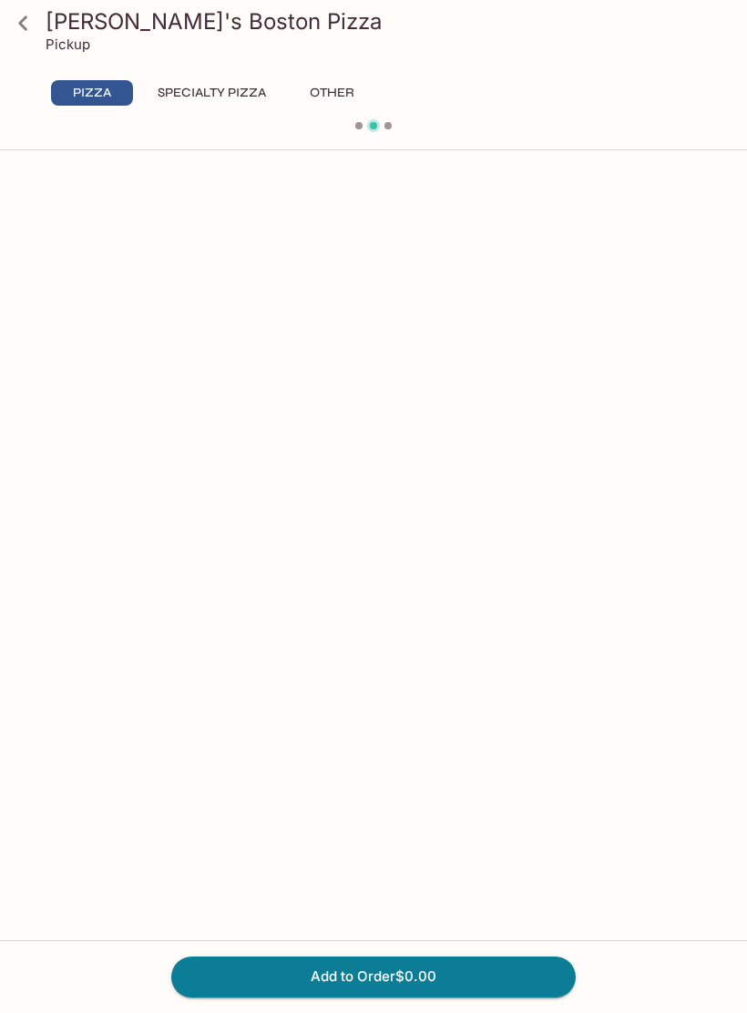
click at [219, 91] on button "Specialty Pizza" at bounding box center [212, 93] width 128 height 26
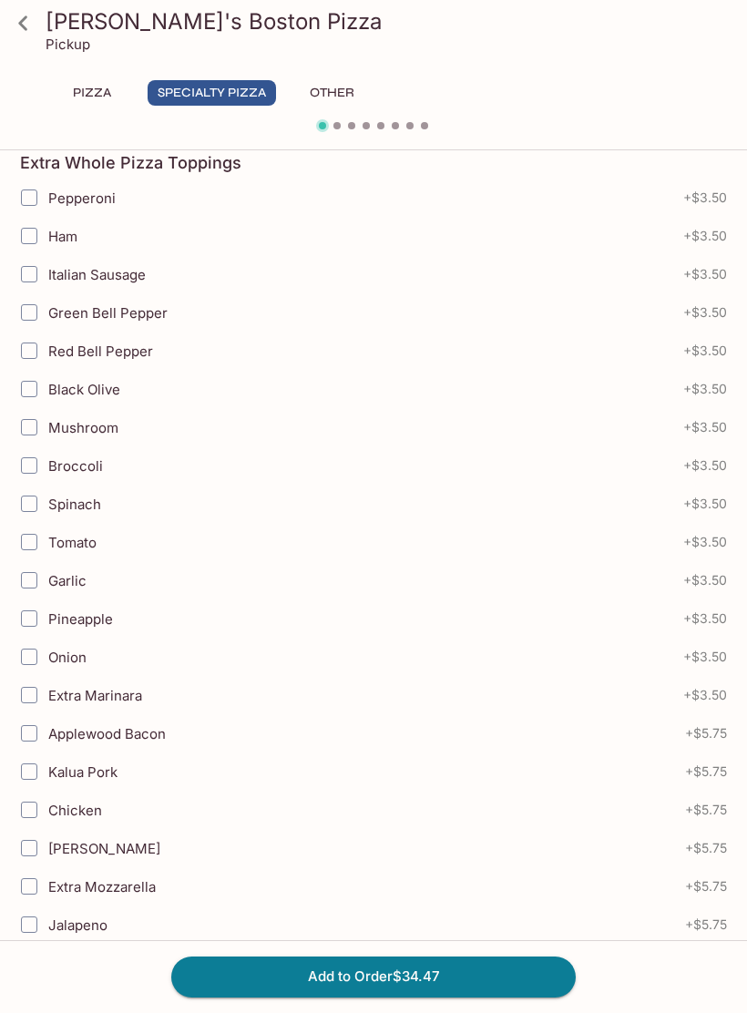
scroll to position [0, 0]
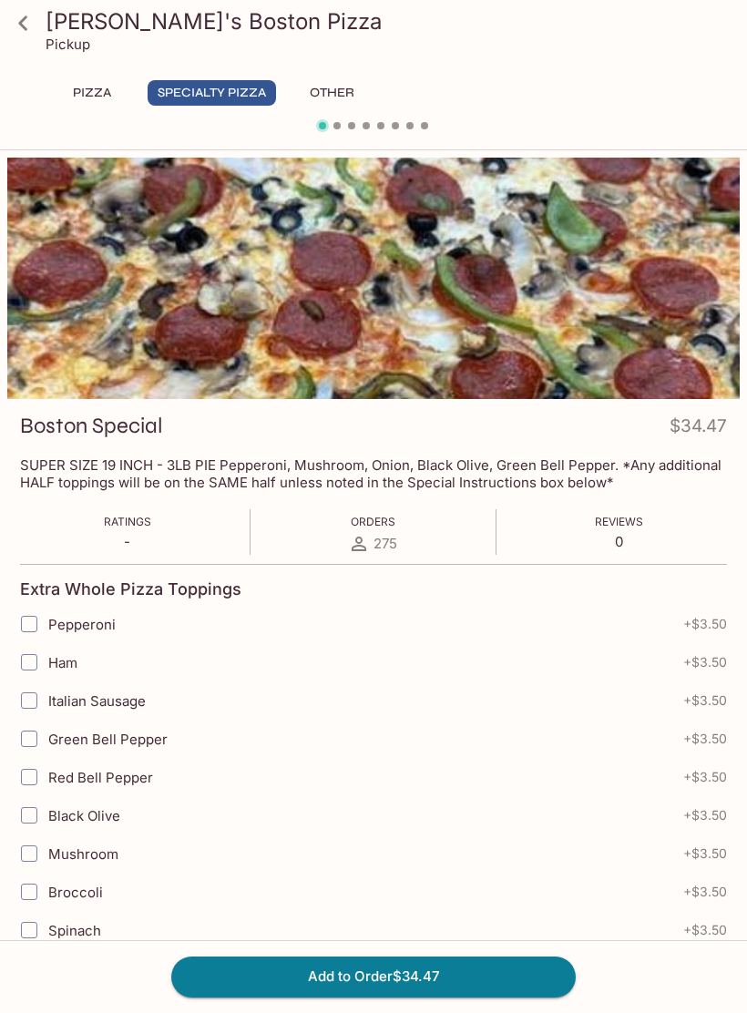
click at [100, 88] on button "Pizza" at bounding box center [92, 93] width 82 height 26
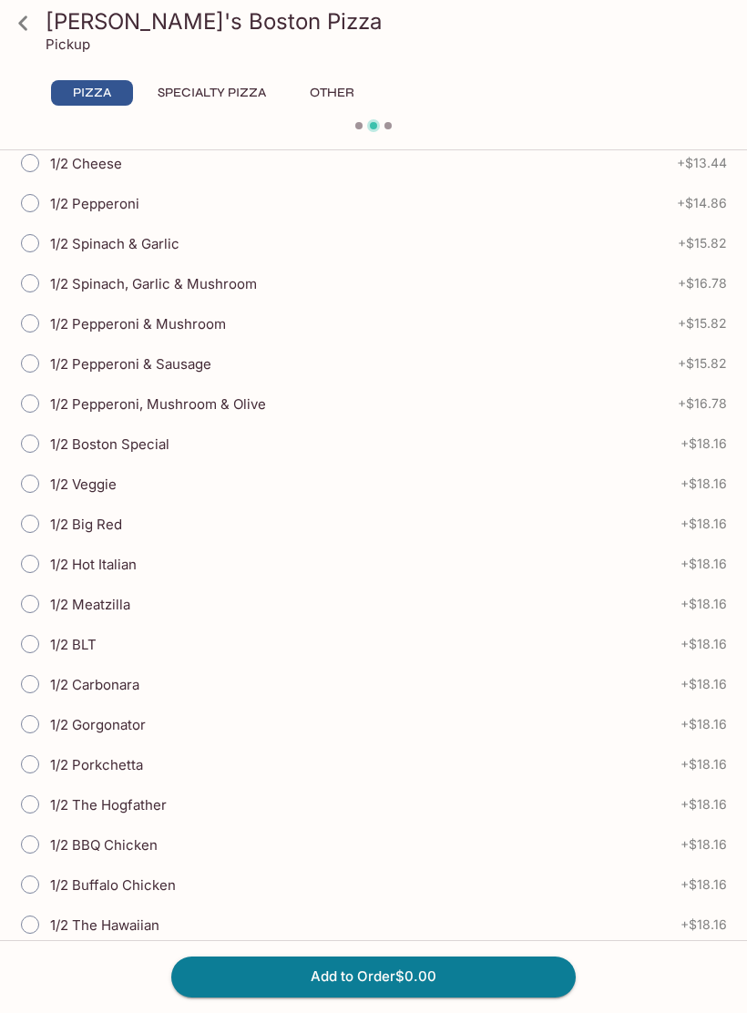
scroll to position [467, 0]
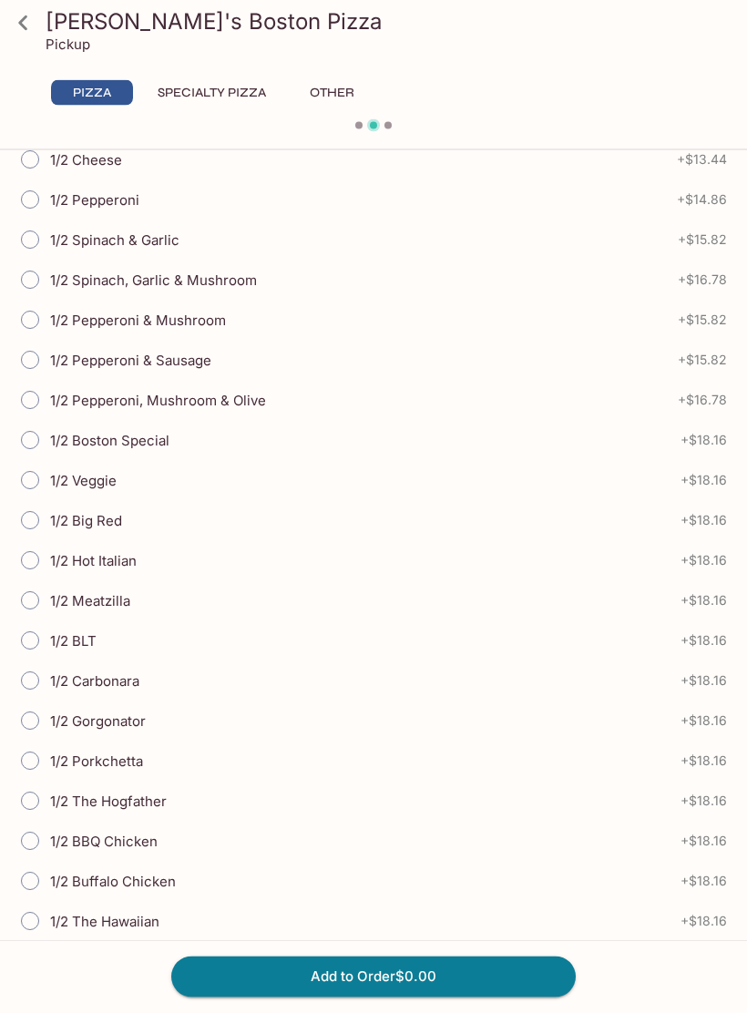
click at [42, 290] on input "1/2 Spinach, Garlic & Mushroom" at bounding box center [30, 281] width 38 height 38
radio input "true"
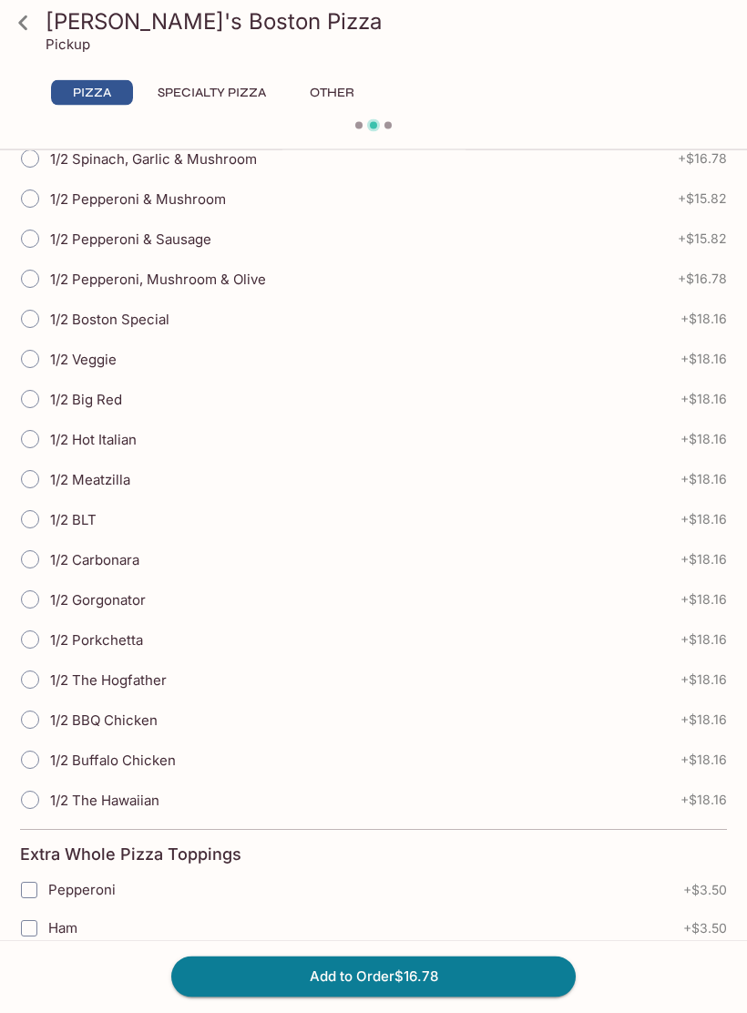
scroll to position [1460, 0]
click at [35, 641] on input "1/2 Porkchetta" at bounding box center [30, 640] width 38 height 38
radio input "true"
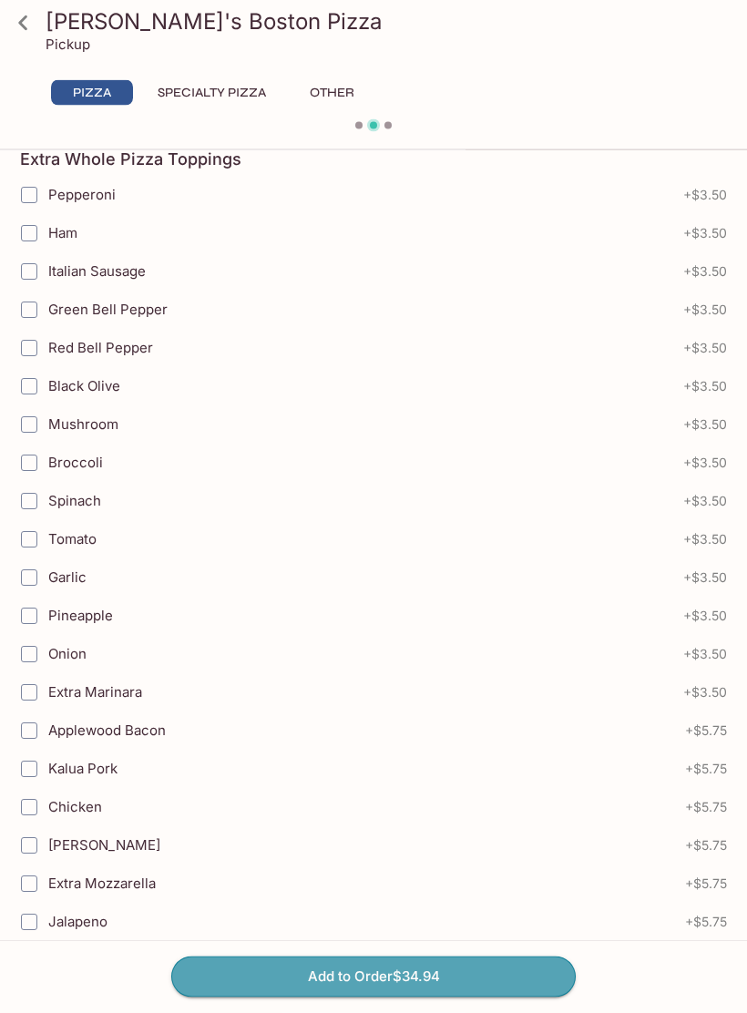
click at [241, 985] on button "Add to Order $34.94" at bounding box center [373, 977] width 405 height 40
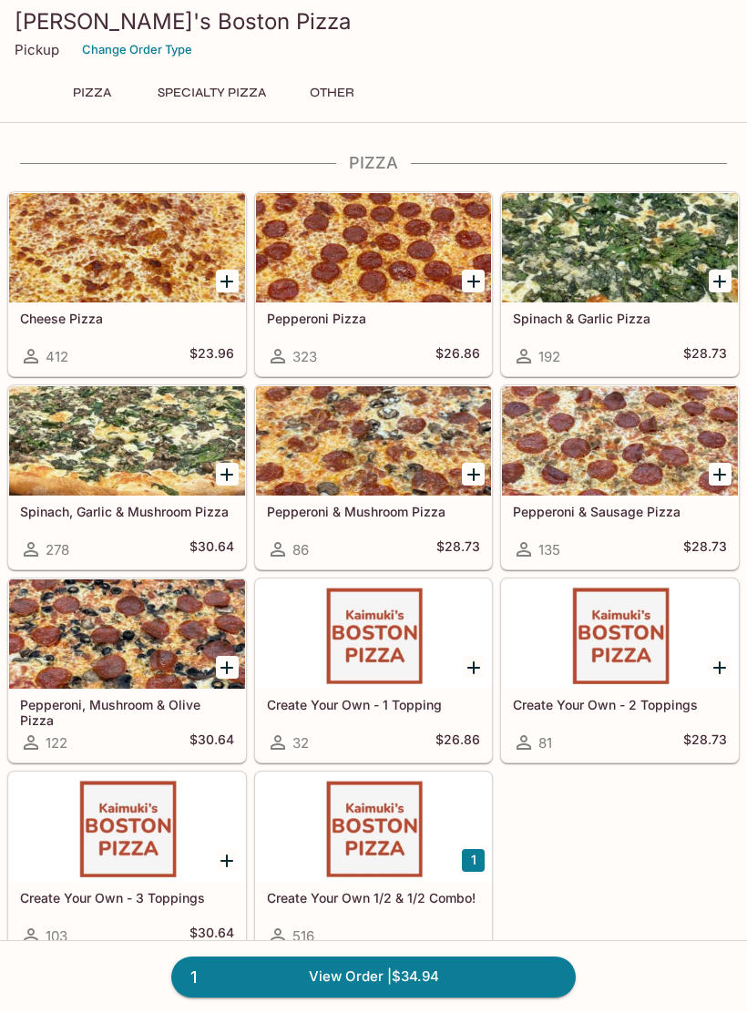
click at [498, 987] on link "1 View Order | $34.94" at bounding box center [373, 977] width 405 height 40
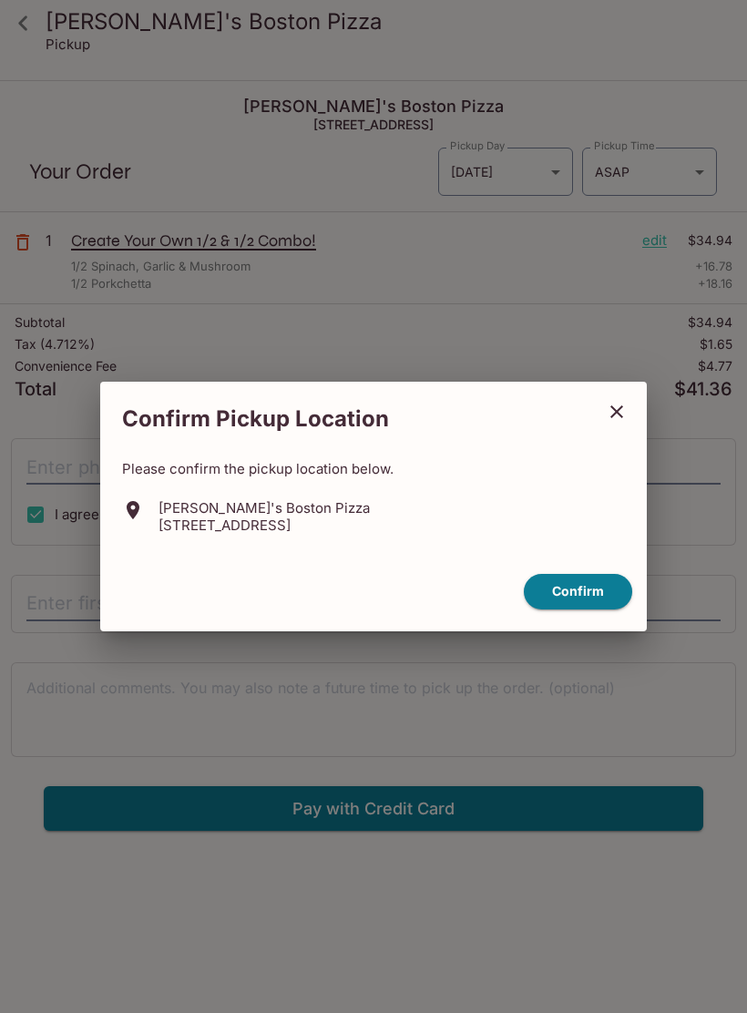
click at [594, 599] on button "Confirm" at bounding box center [578, 592] width 108 height 36
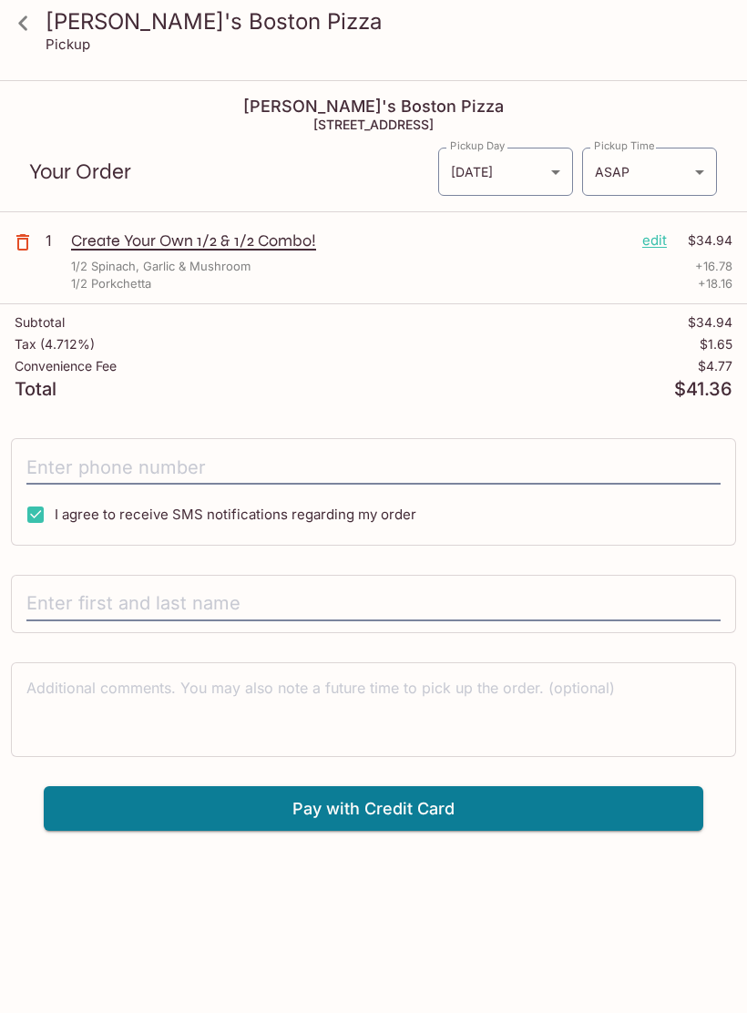
click at [529, 177] on body "Kaimuki's Boston Pizza Pickup Kaimuki's Boston Pizza 3506 Waialae Ave, Honolulu…" at bounding box center [373, 588] width 747 height 1013
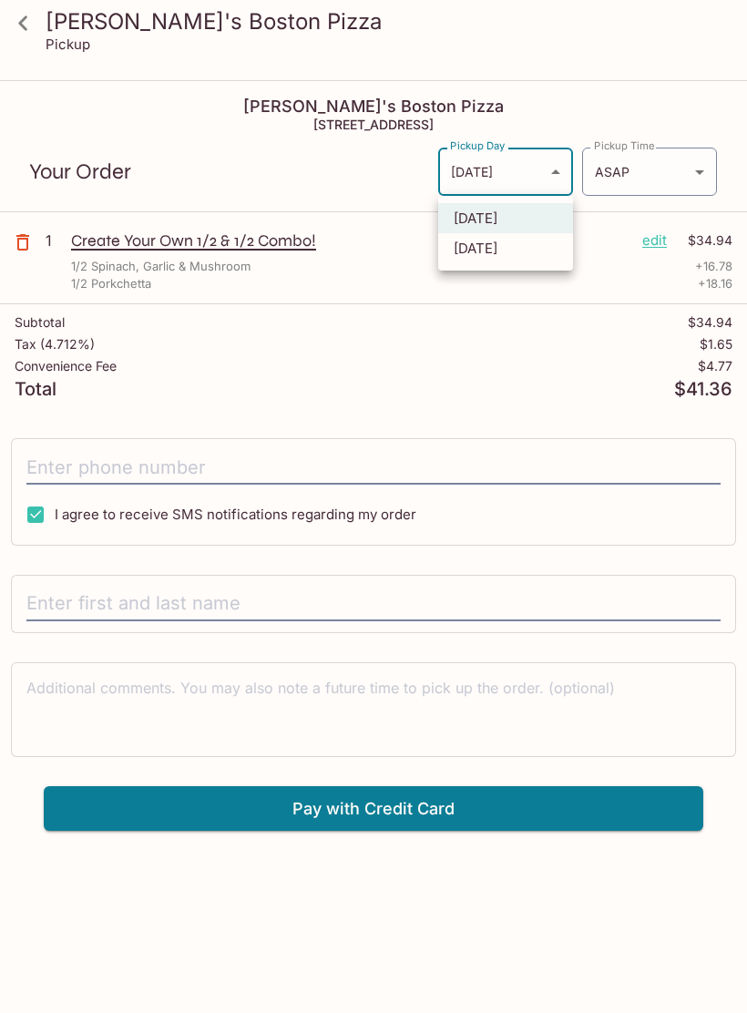
click at [502, 351] on div at bounding box center [373, 506] width 747 height 1013
click at [657, 176] on body "Kaimuki's Boston Pizza Pickup Kaimuki's Boston Pizza 3506 Waialae Ave, Honolulu…" at bounding box center [373, 588] width 747 height 1013
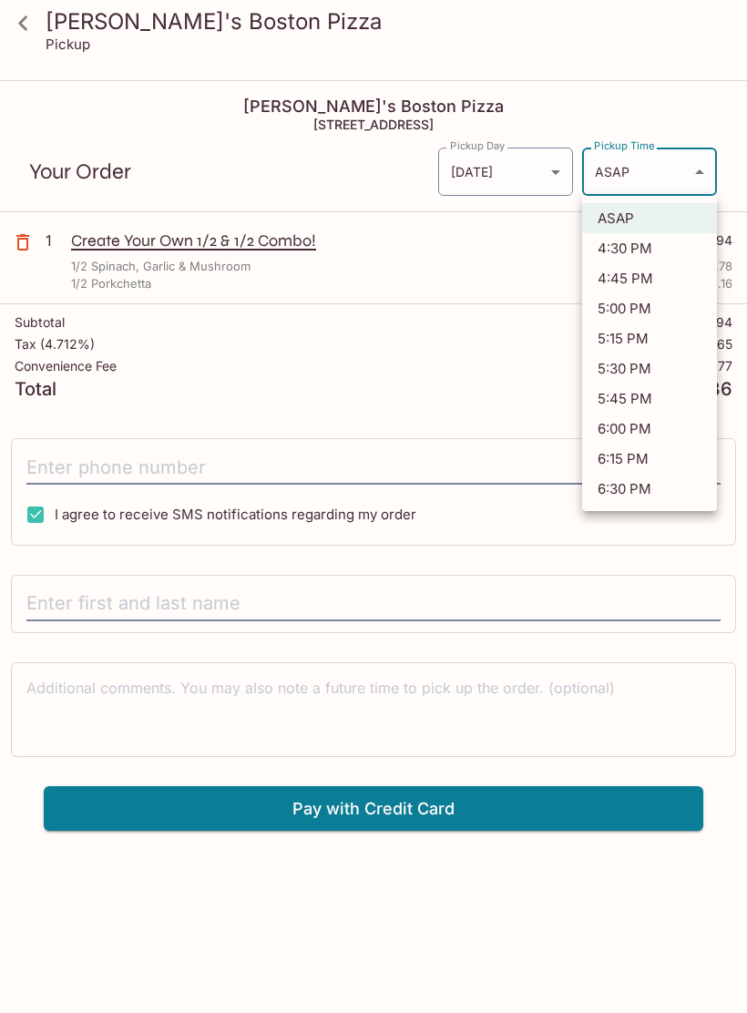
click at [455, 353] on div at bounding box center [373, 506] width 747 height 1013
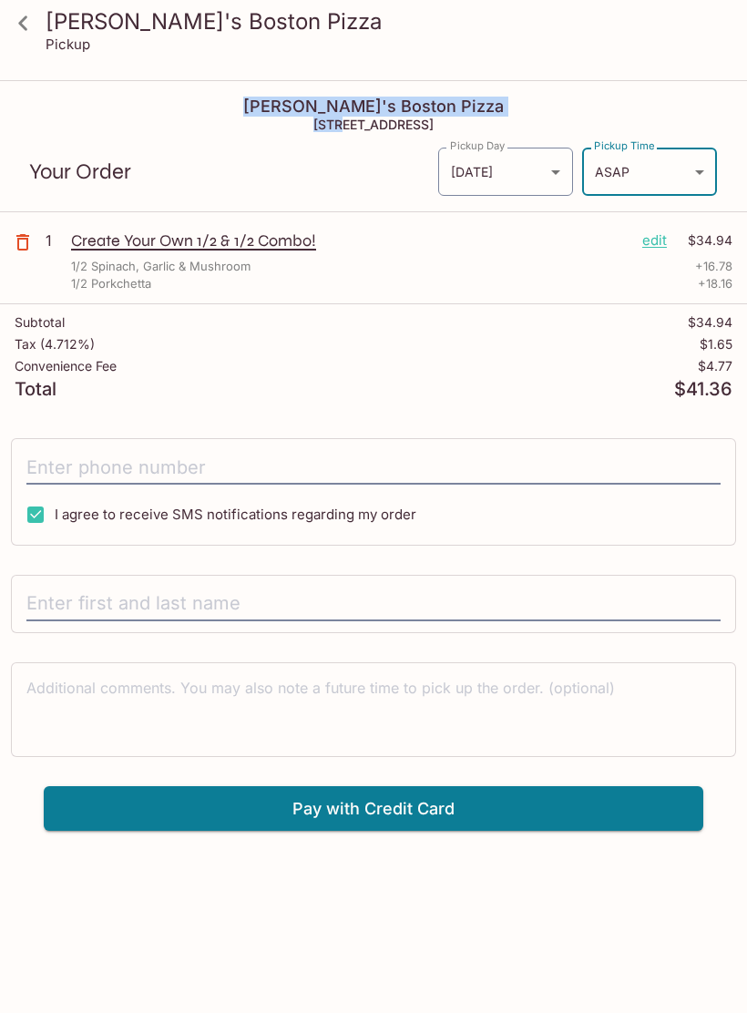
click at [308, 396] on div "Total $41.36" at bounding box center [374, 389] width 718 height 17
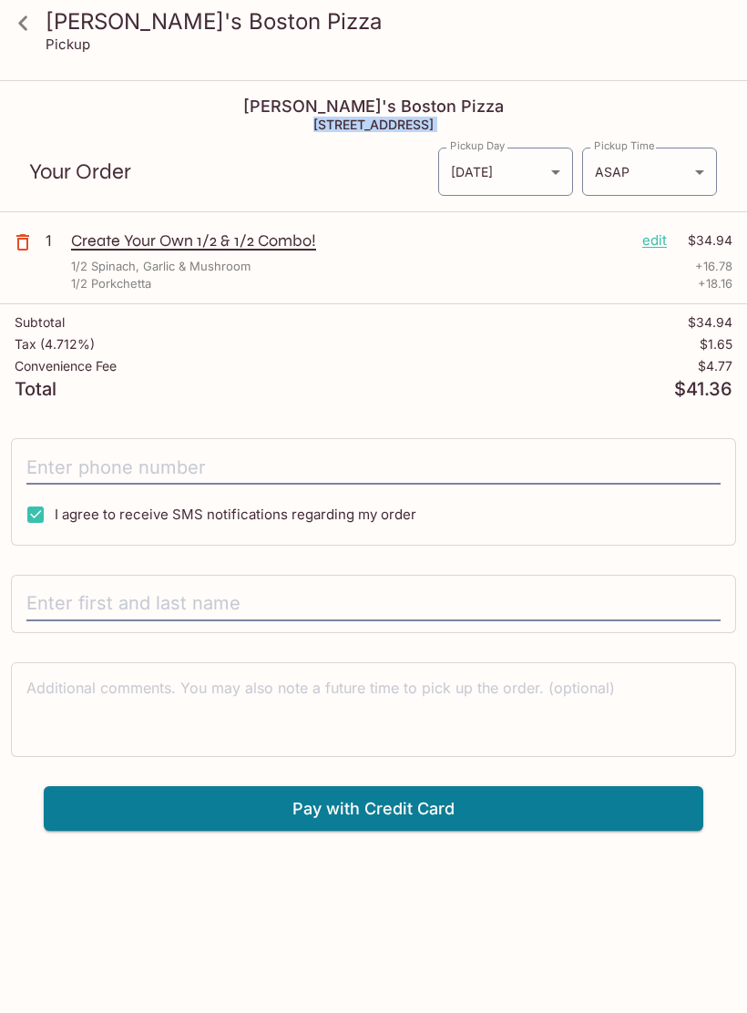
copy h5 "[STREET_ADDRESS]"
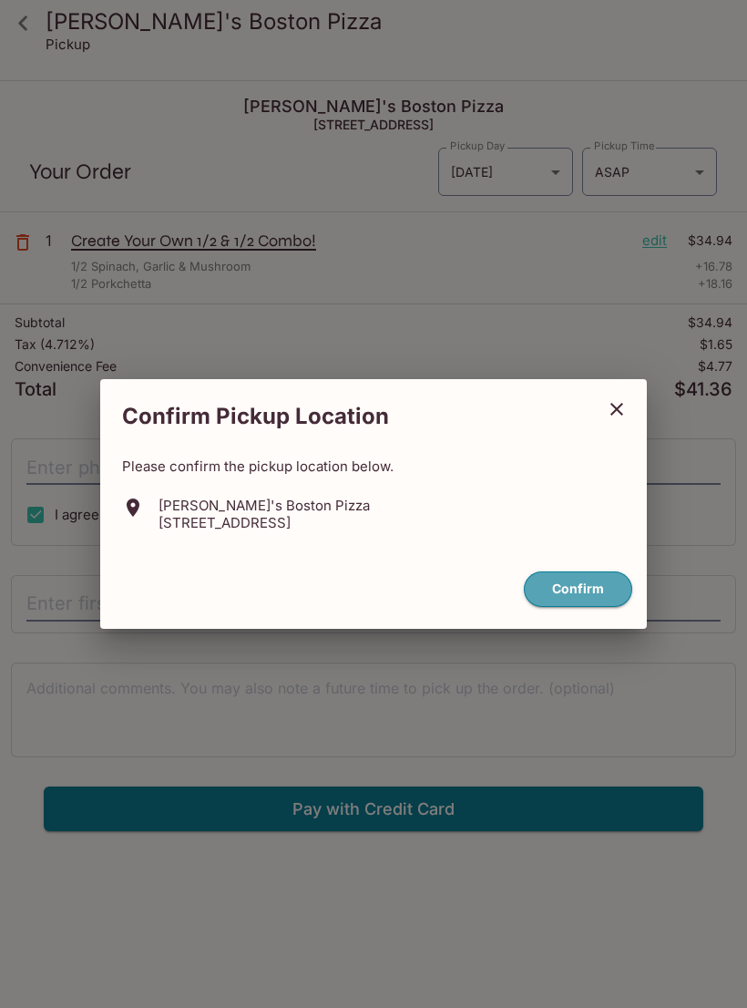
click at [611, 581] on button "Confirm" at bounding box center [578, 589] width 108 height 36
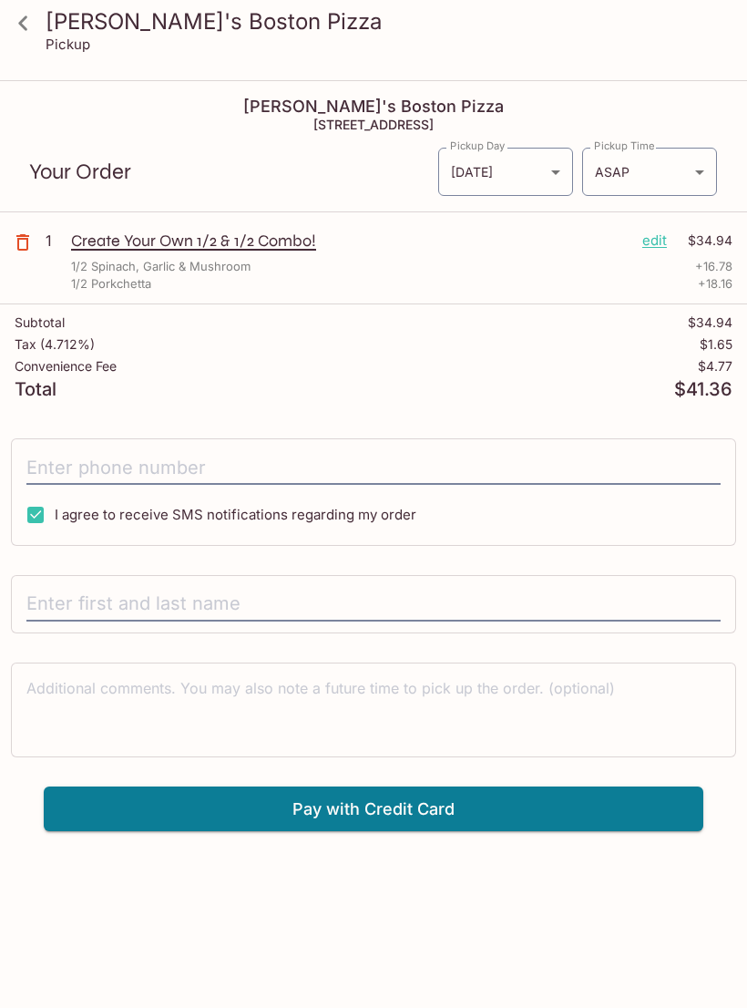
click at [417, 595] on input "text" at bounding box center [373, 604] width 694 height 35
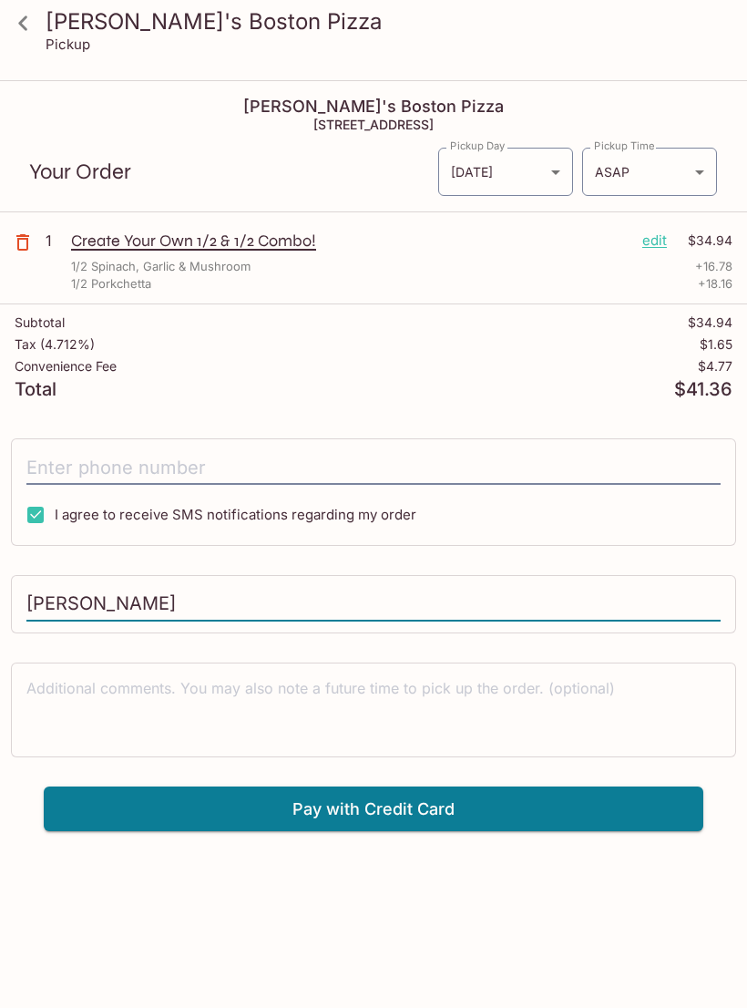
type input "[PERSON_NAME]"
click at [129, 809] on button "Pay with Credit Card" at bounding box center [374, 809] width 660 height 46
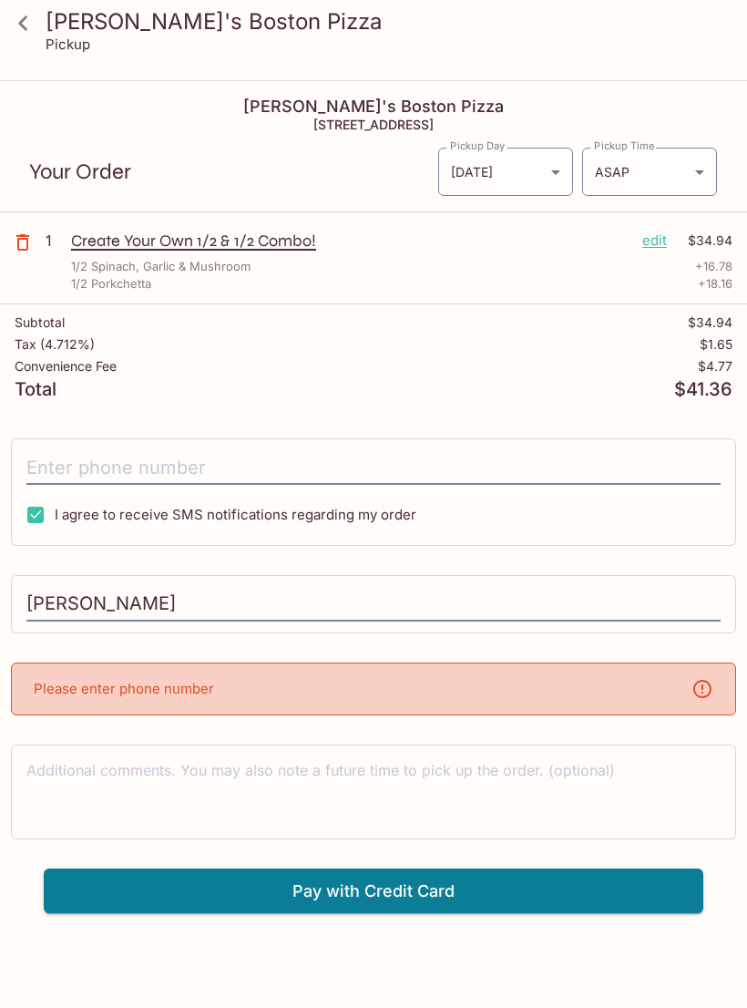
click at [80, 681] on p "Please enter phone number" at bounding box center [124, 688] width 180 height 17
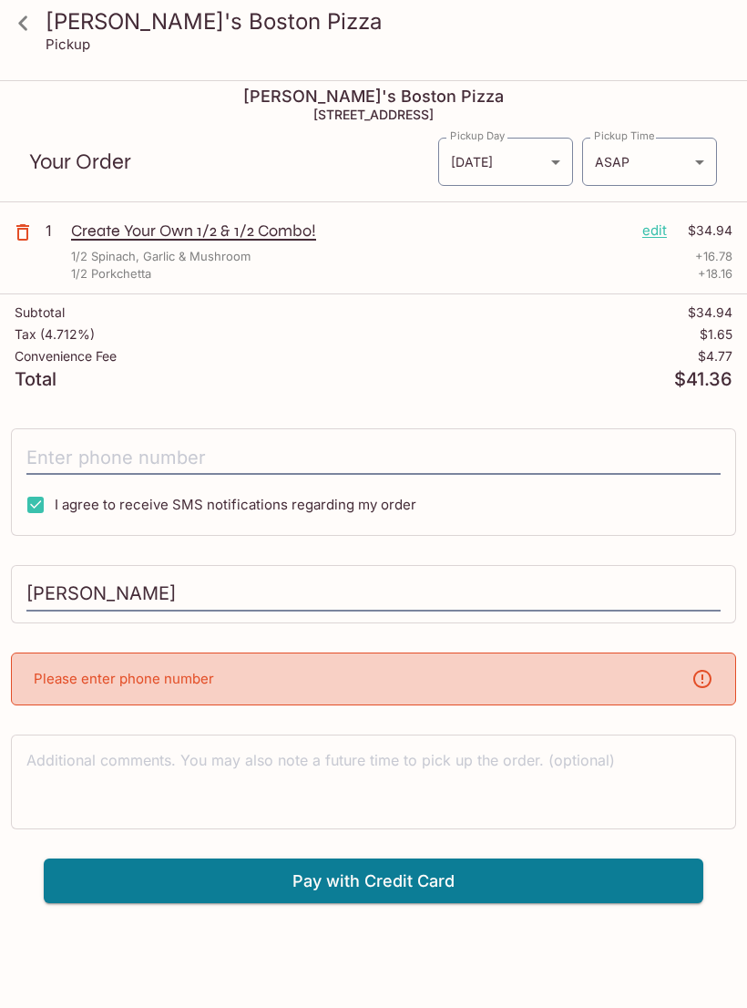
scroll to position [54, 0]
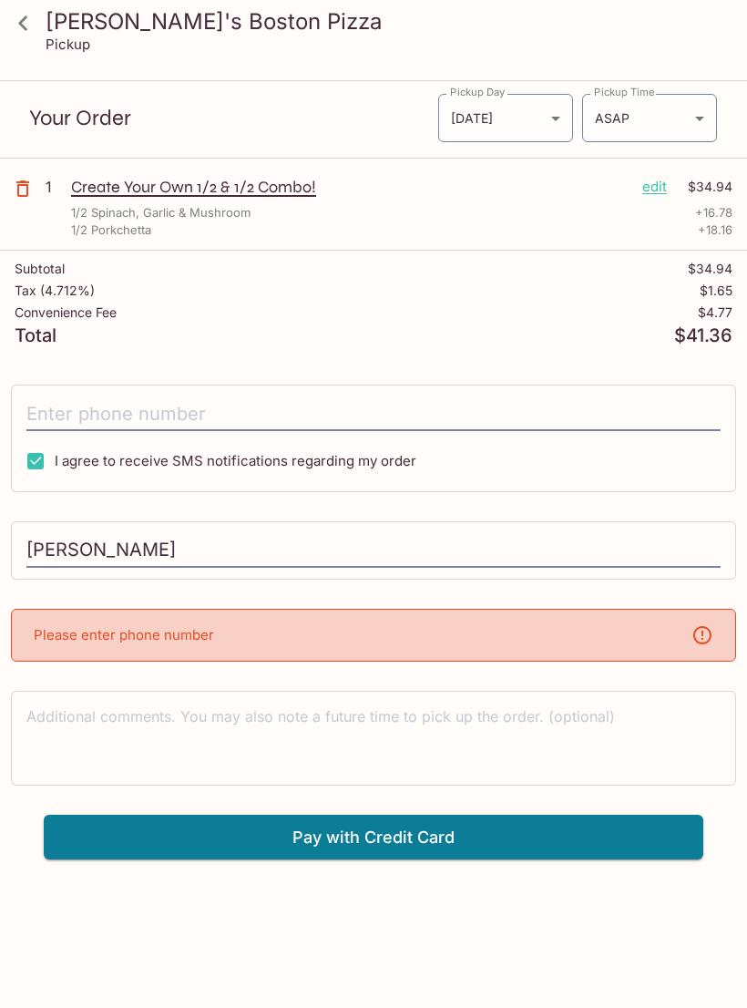
click at [700, 642] on icon at bounding box center [702, 635] width 18 height 18
click at [604, 639] on div "Please enter phone number" at bounding box center [373, 635] width 725 height 53
click at [575, 555] on input "[PERSON_NAME]" at bounding box center [373, 550] width 694 height 35
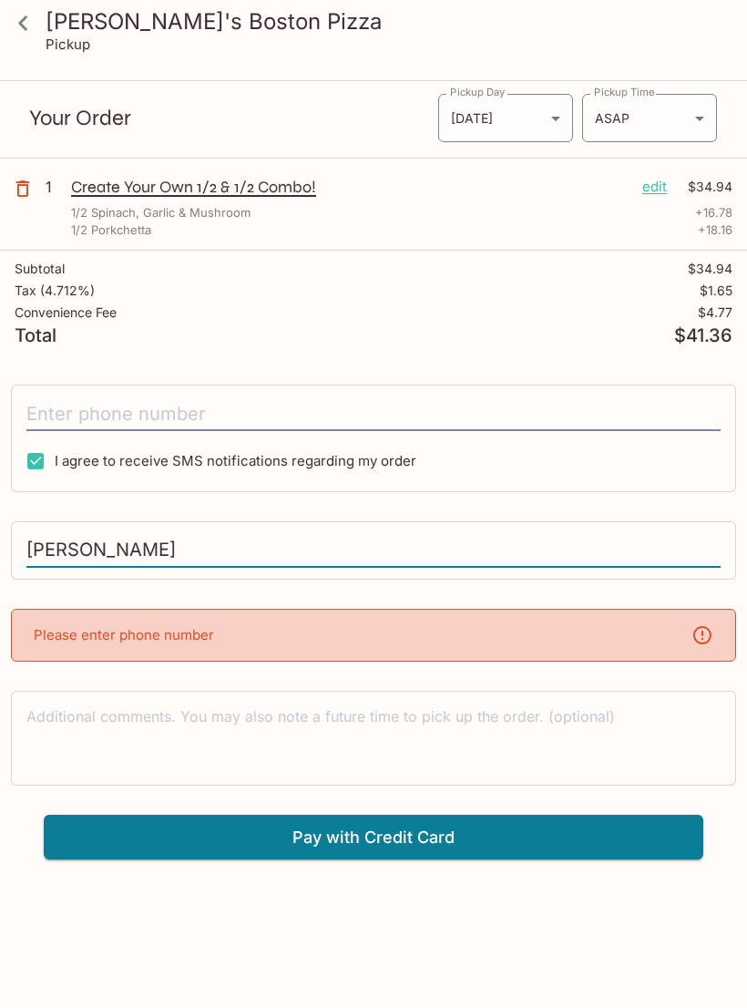
click at [60, 412] on input "tel" at bounding box center [373, 413] width 694 height 35
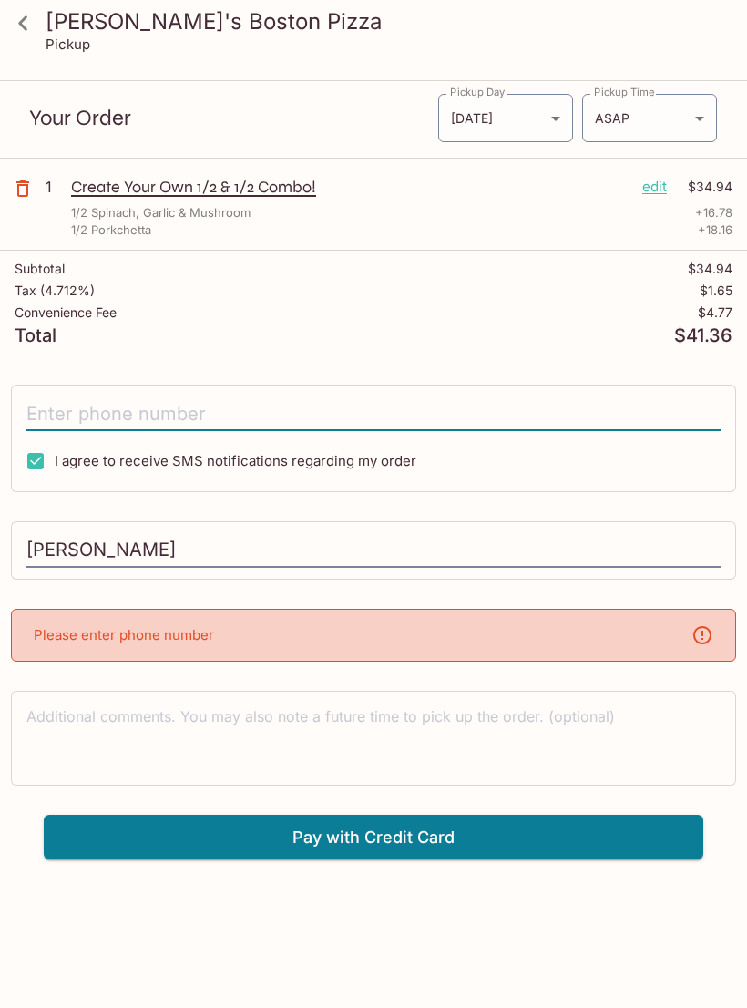
type input "[PHONE_NUMBER]"
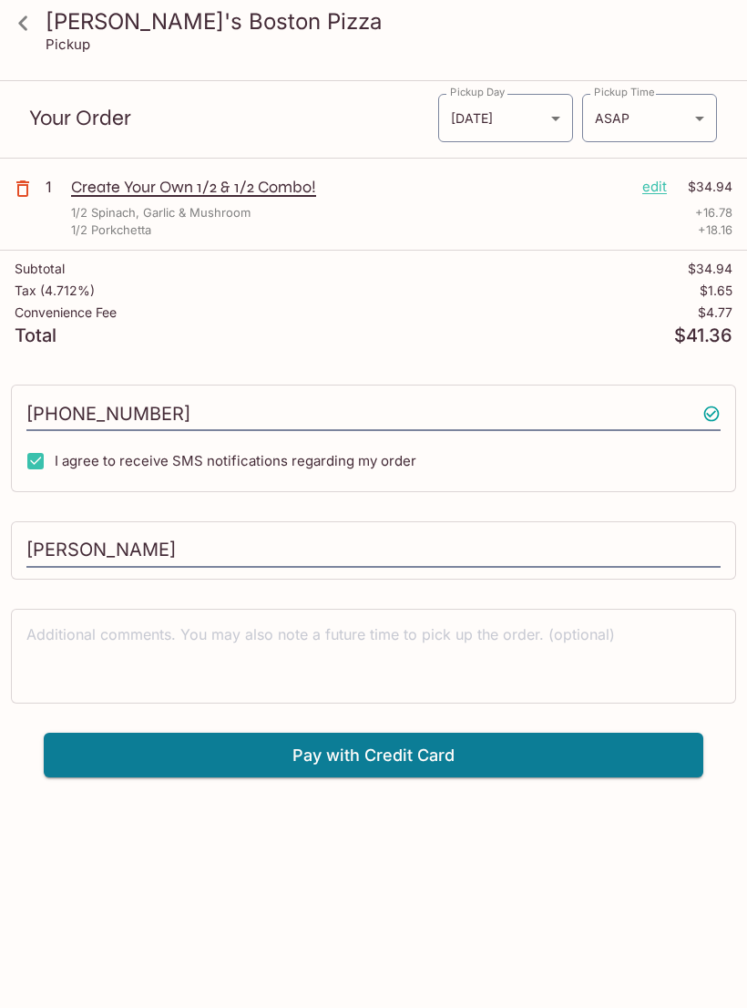
click at [436, 761] on button "Pay with Credit Card" at bounding box center [374, 756] width 660 height 46
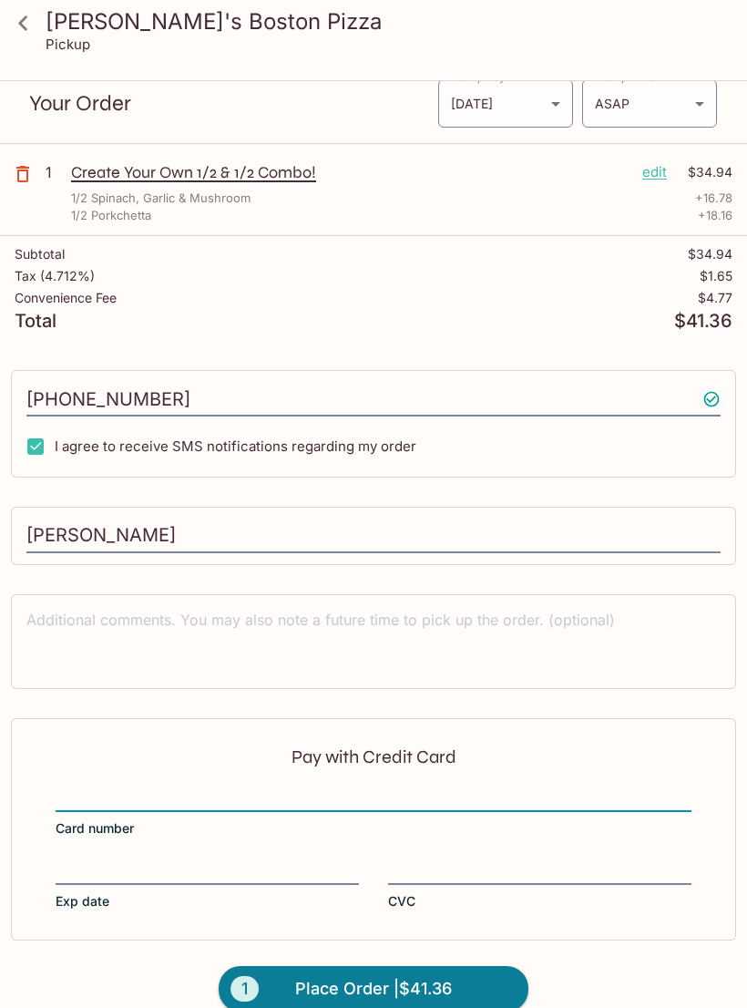
scroll to position [97, 0]
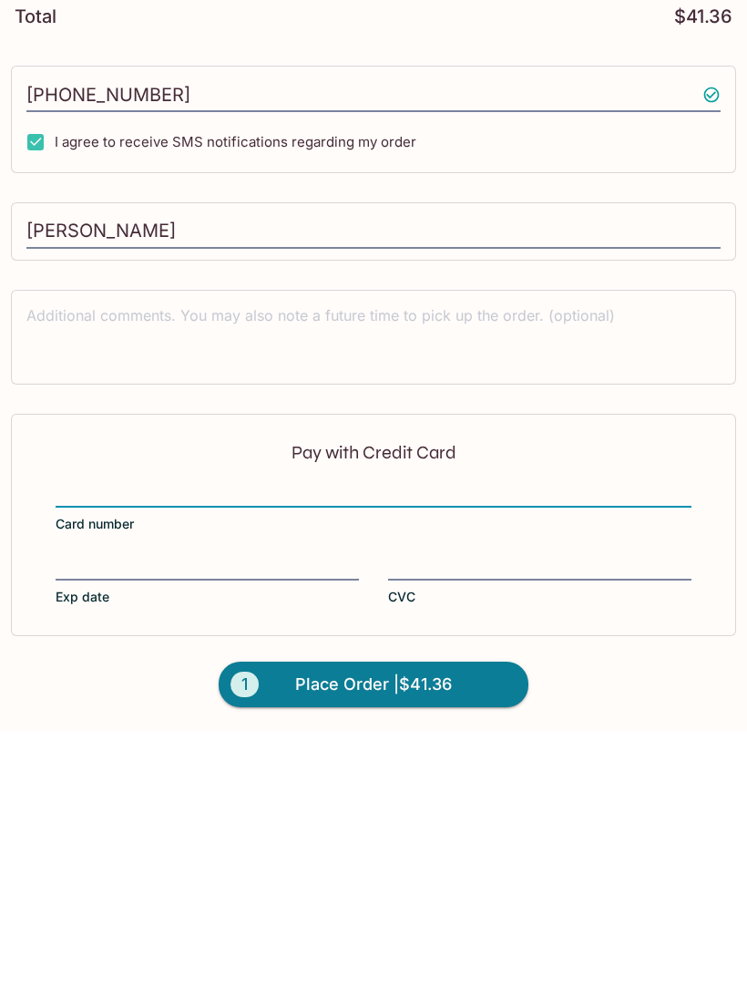
click at [67, 490] on input "[PERSON_NAME]" at bounding box center [373, 507] width 694 height 35
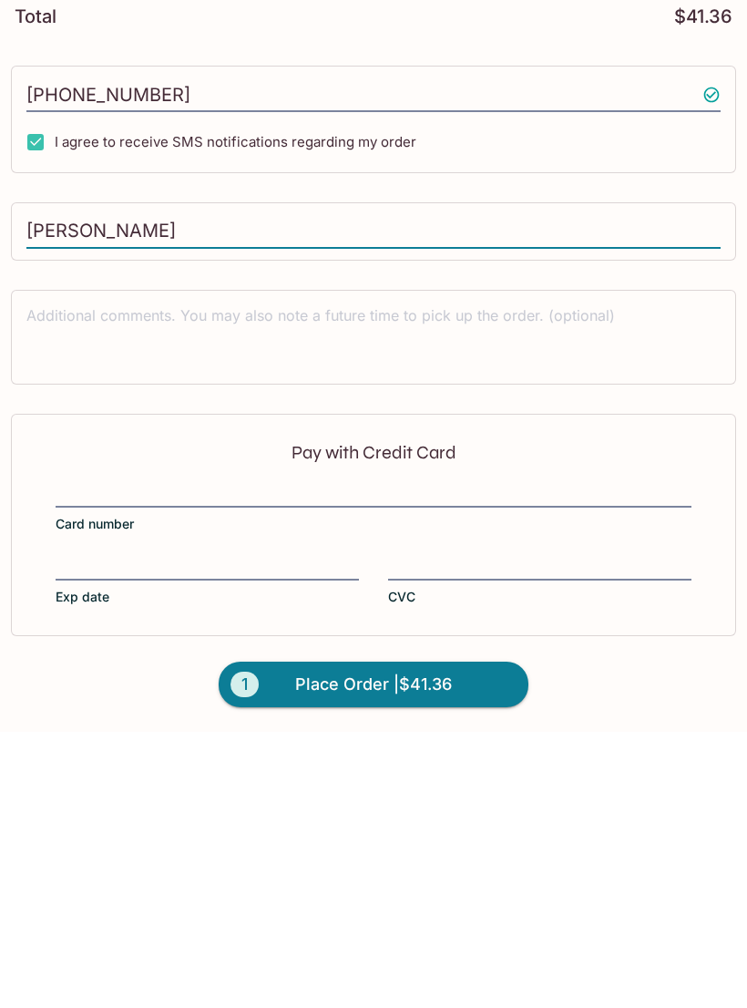
click at [34, 490] on input "[PERSON_NAME]" at bounding box center [373, 507] width 694 height 35
click at [33, 490] on input "[PERSON_NAME]" at bounding box center [373, 507] width 694 height 35
type input "[PERSON_NAME]"
click at [82, 581] on textarea at bounding box center [373, 612] width 694 height 63
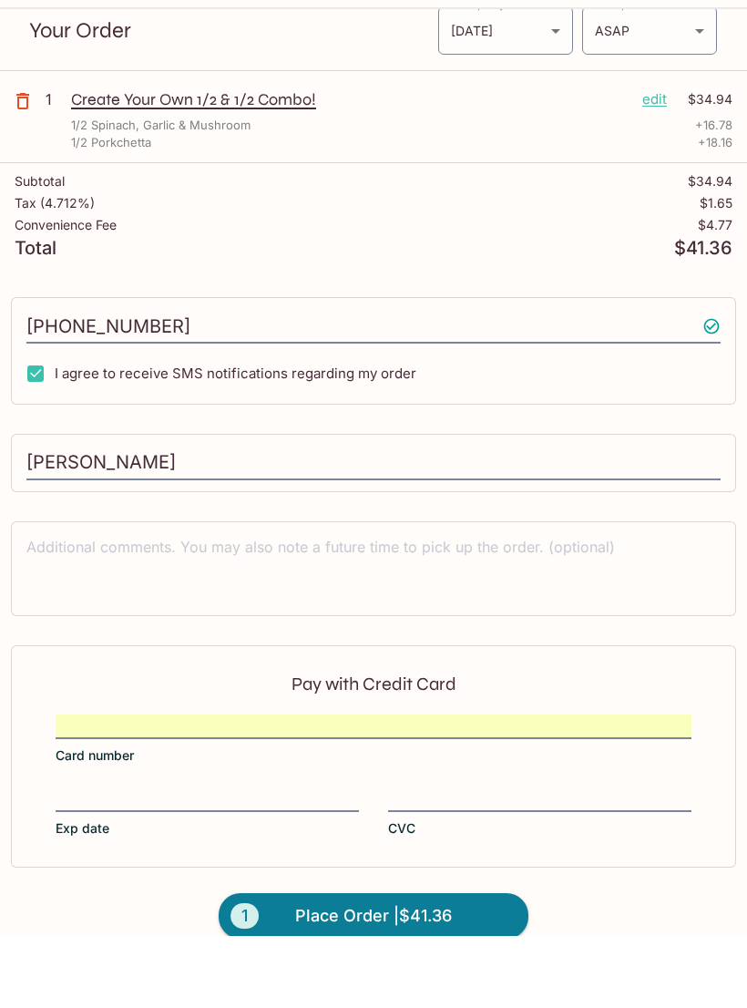
scroll to position [68, 0]
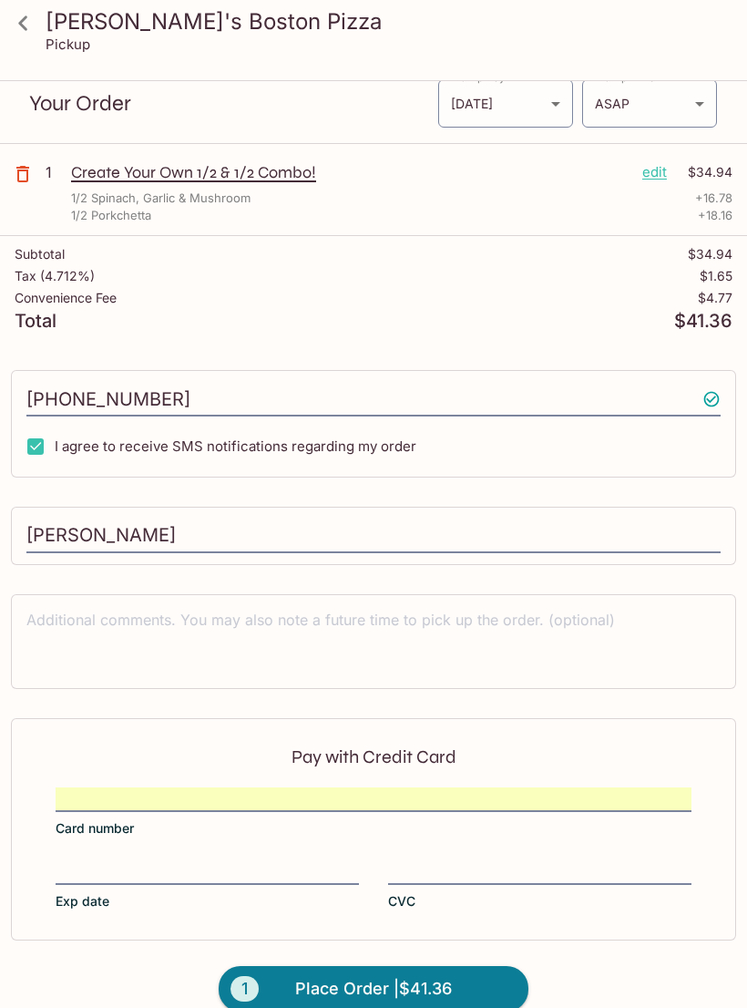
click at [460, 978] on button "1 Place Order | $41.36" at bounding box center [374, 989] width 310 height 46
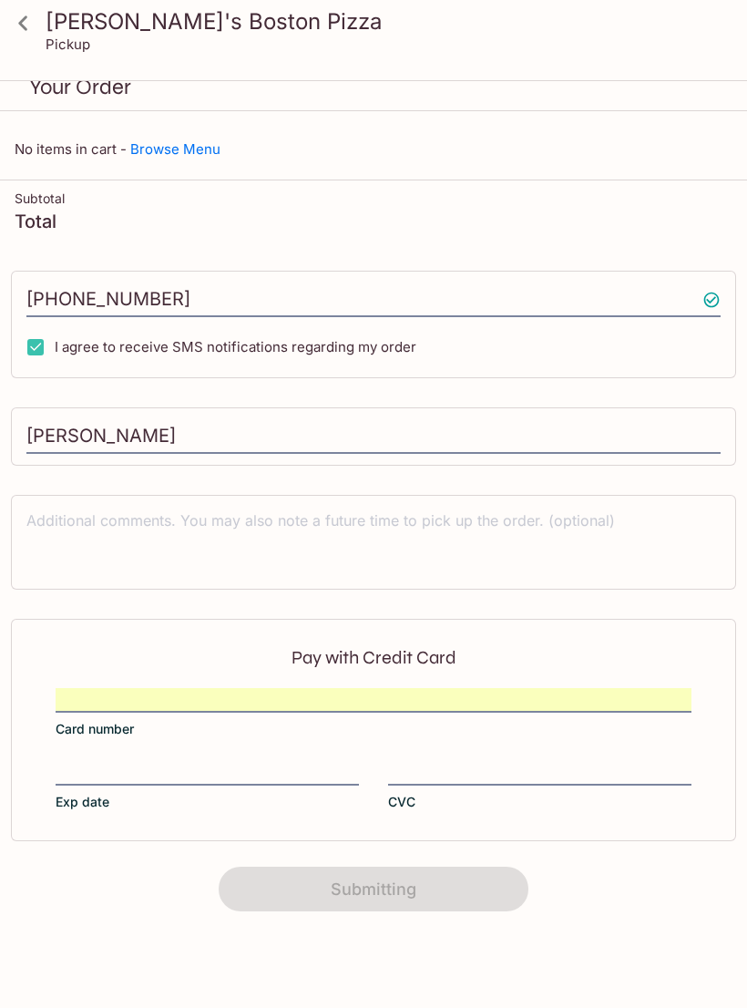
scroll to position [54, 0]
